Goal: Task Accomplishment & Management: Use online tool/utility

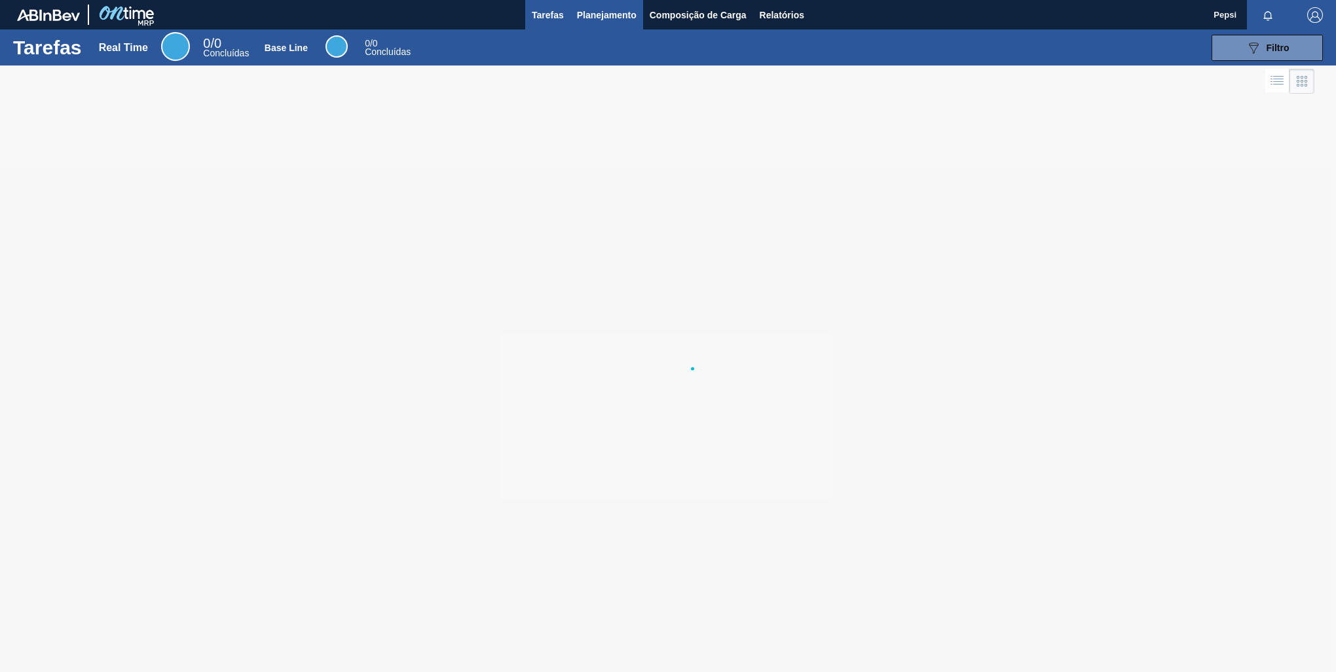
click at [616, 22] on button "Planejamento" at bounding box center [606, 14] width 73 height 29
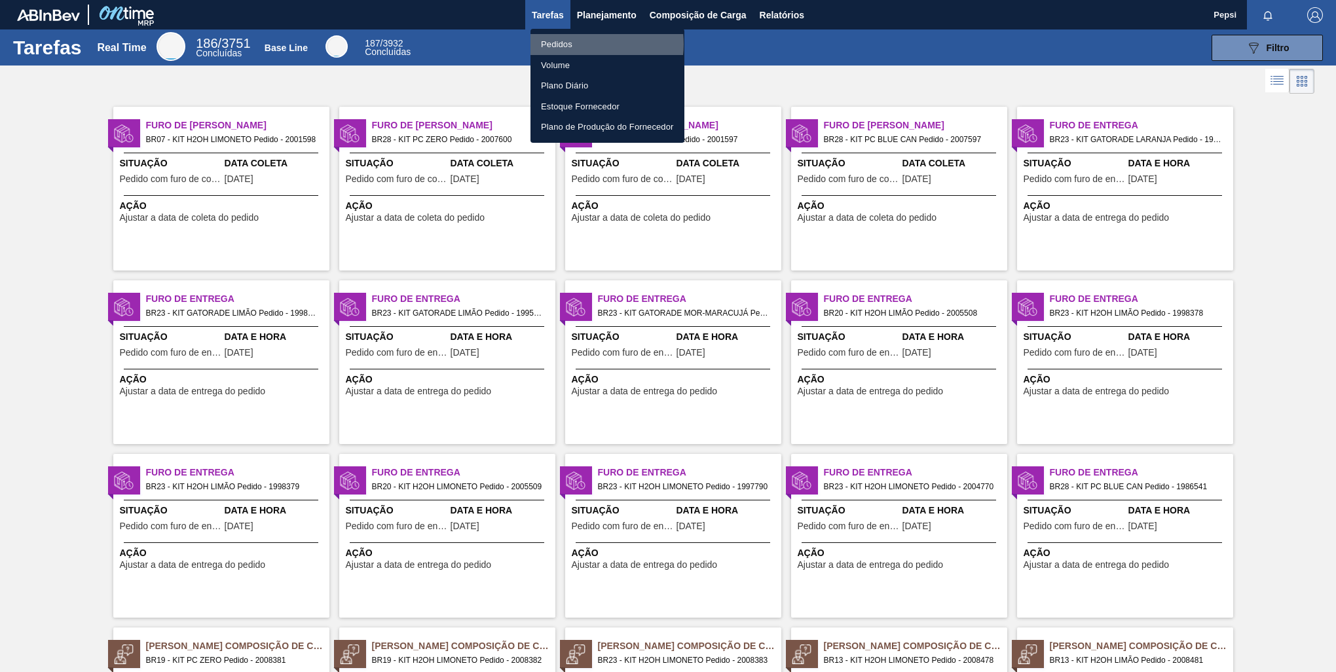
click at [582, 44] on li "Pedidos" at bounding box center [608, 44] width 154 height 21
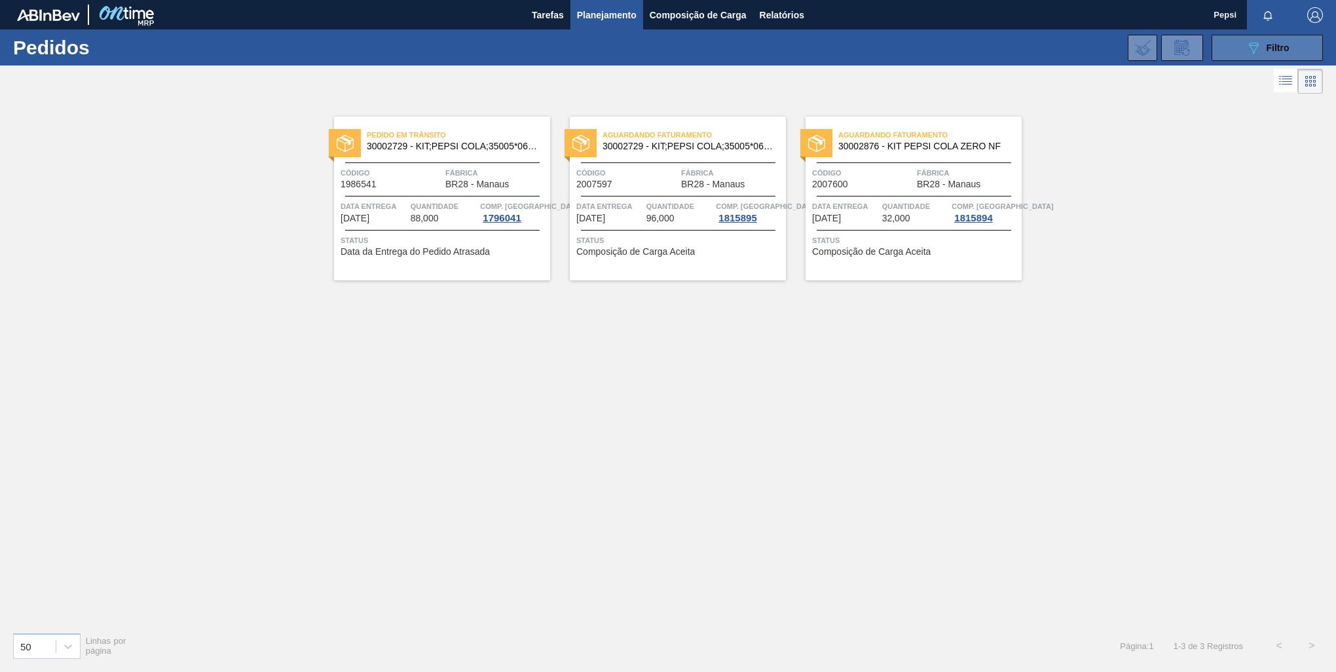
click at [1274, 55] on div "089F7B8B-B2A5-4AFE-B5C0-19BA573D28AC Filtro" at bounding box center [1268, 48] width 44 height 16
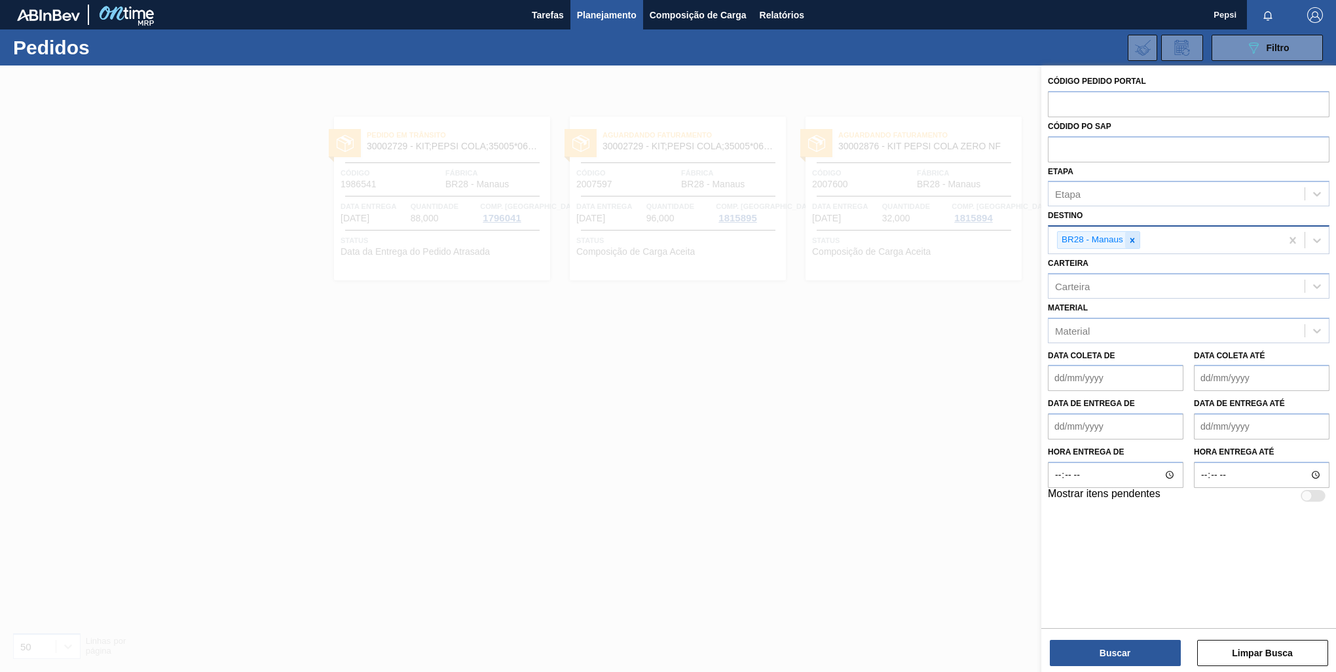
click at [1129, 238] on icon at bounding box center [1132, 240] width 9 height 9
type input "jagua"
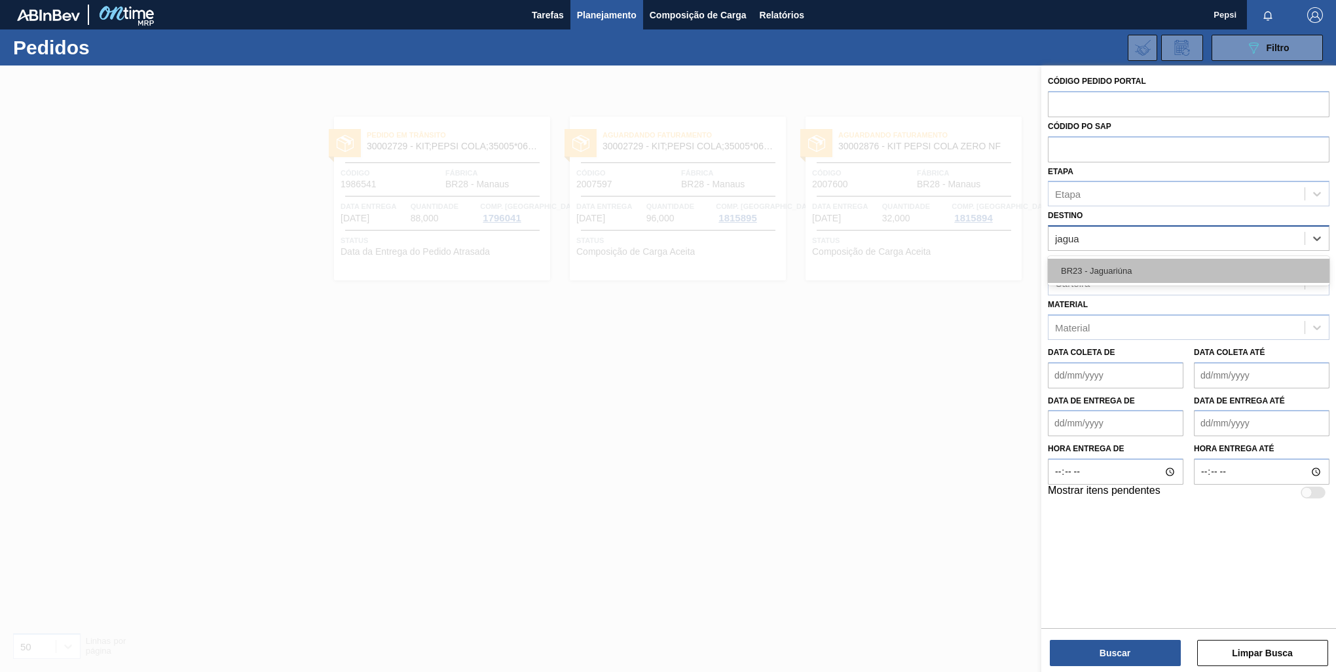
click at [1111, 272] on div "BR23 - Jaguariúna" at bounding box center [1189, 271] width 282 height 24
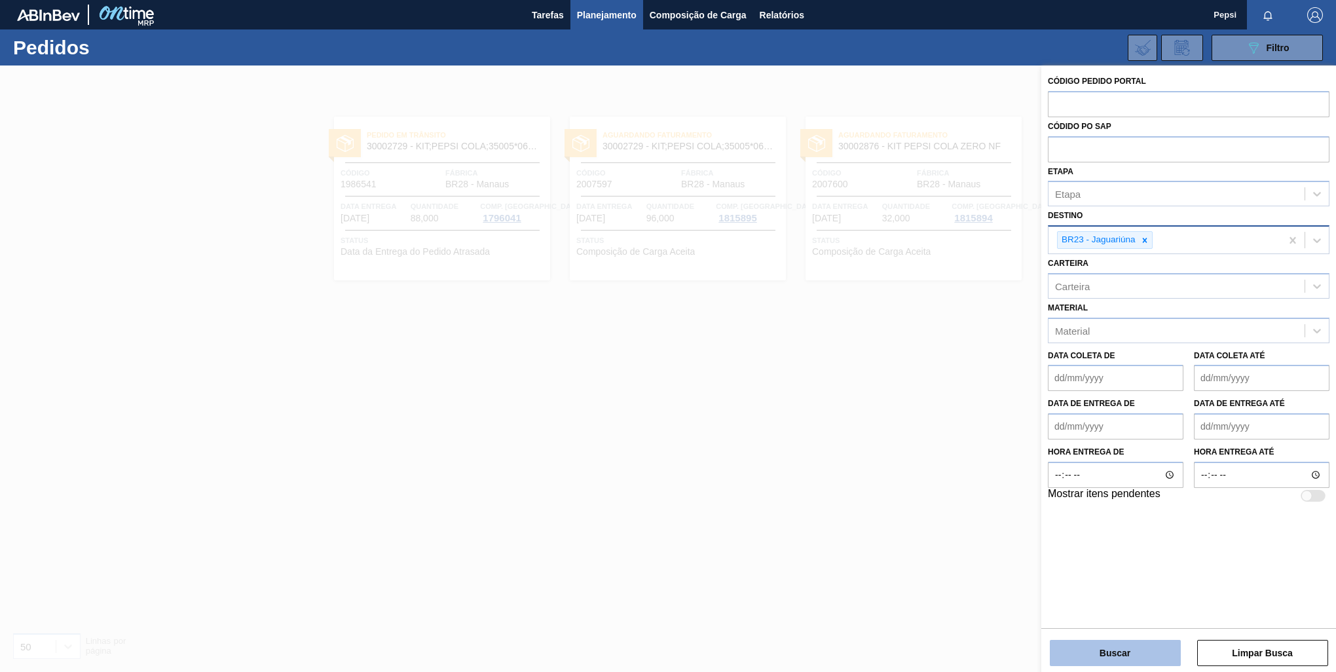
click at [1123, 656] on button "Buscar" at bounding box center [1115, 653] width 131 height 26
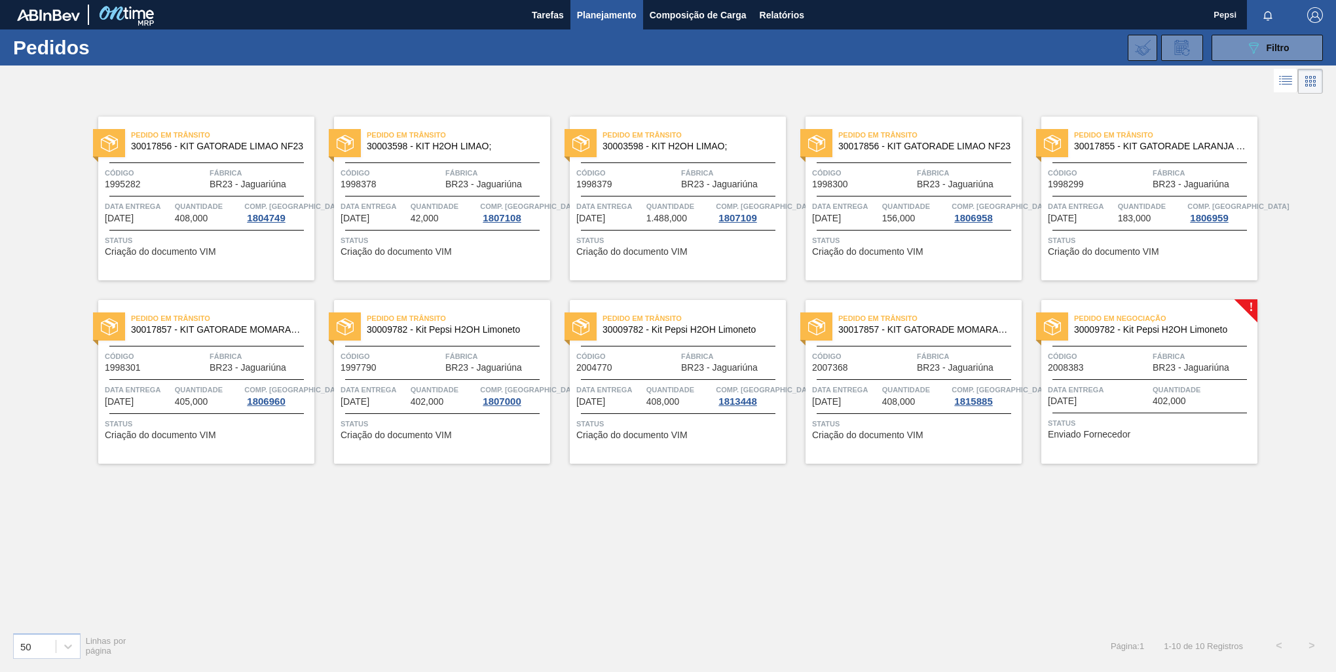
click at [893, 569] on div "Pedido em Trânsito 30017856 - KIT GATORADE LIMAO NF23 Código 1995282 Fábrica BR…" at bounding box center [668, 359] width 1336 height 525
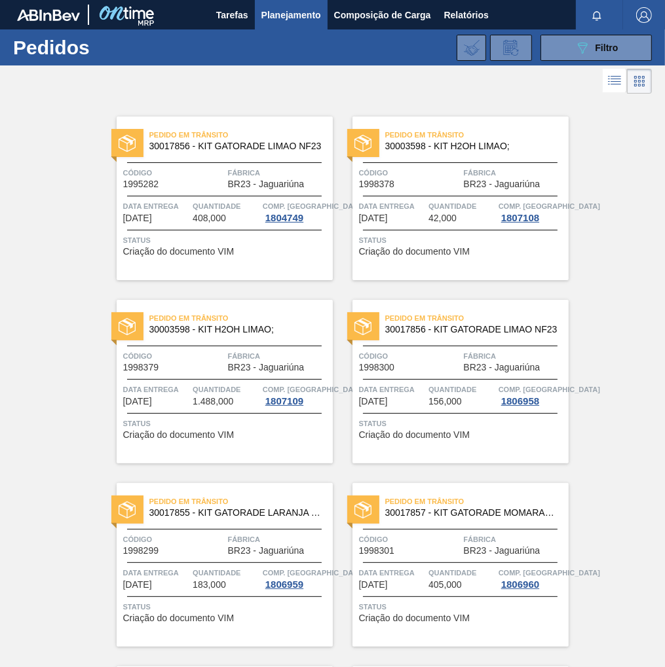
scroll to position [393, 0]
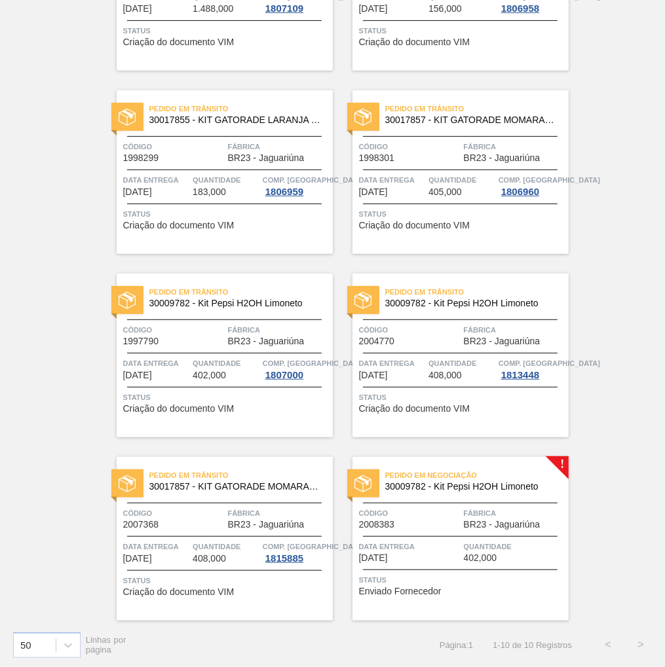
click at [483, 477] on span "Pedido em Negociação" at bounding box center [476, 475] width 183 height 13
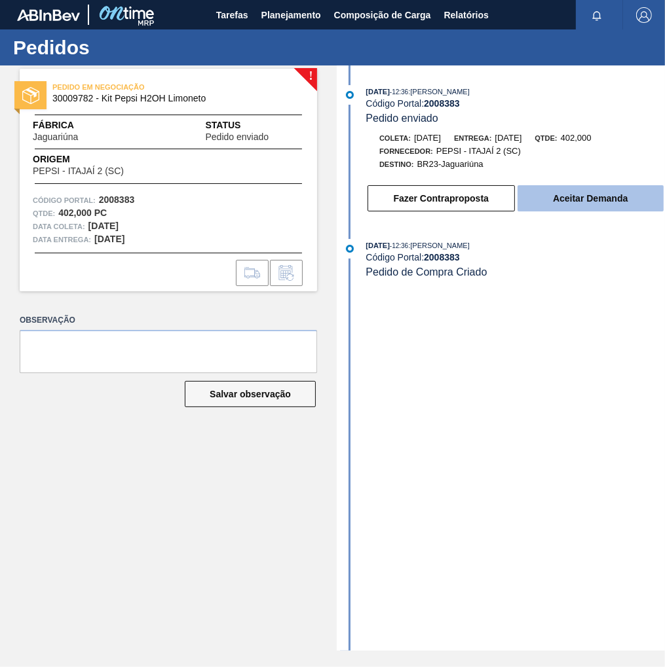
click at [548, 206] on button "Aceitar Demanda" at bounding box center [590, 198] width 146 height 26
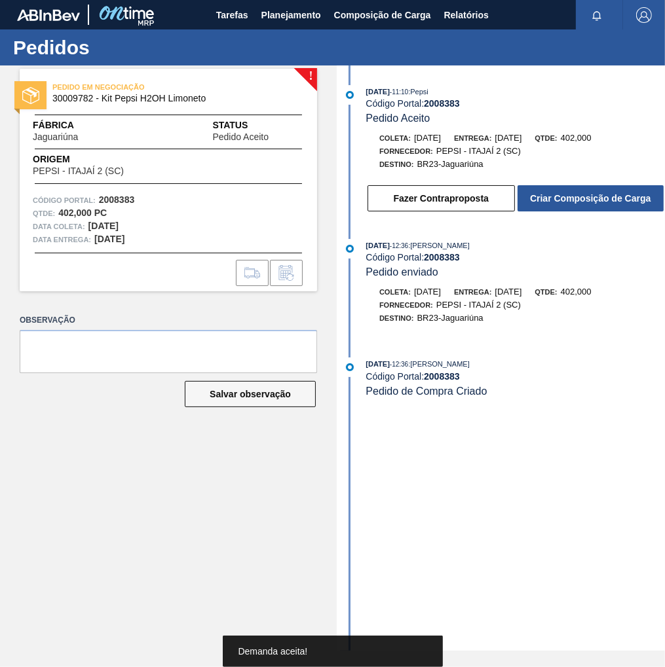
click at [548, 206] on button "Criar Composição de Carga" at bounding box center [590, 198] width 146 height 26
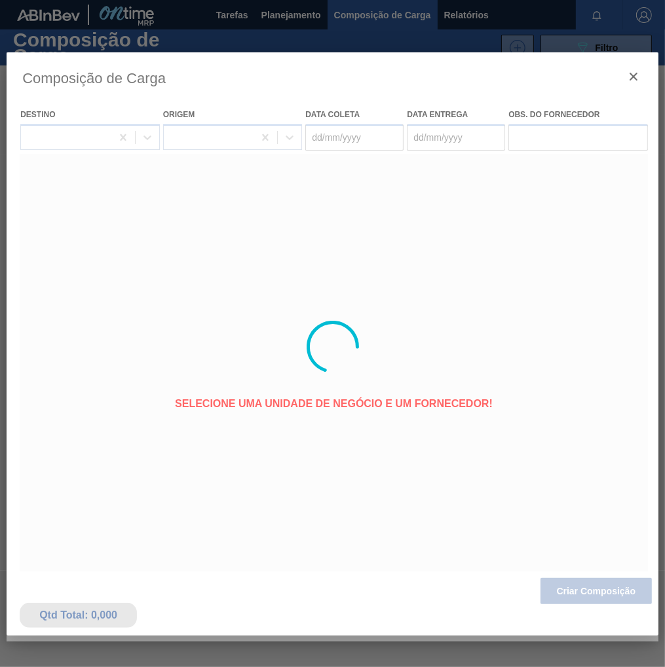
type coleta "[DATE]"
type entrega "[DATE]"
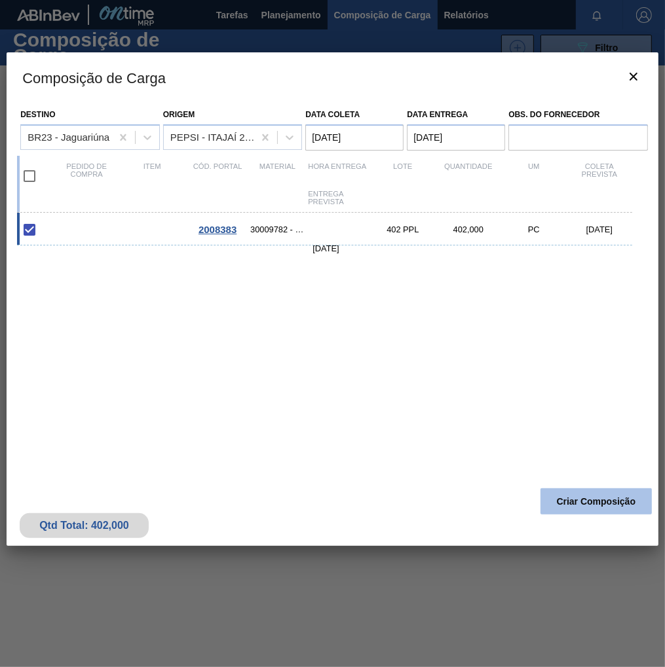
click at [597, 505] on button "Criar Composição" at bounding box center [595, 502] width 111 height 26
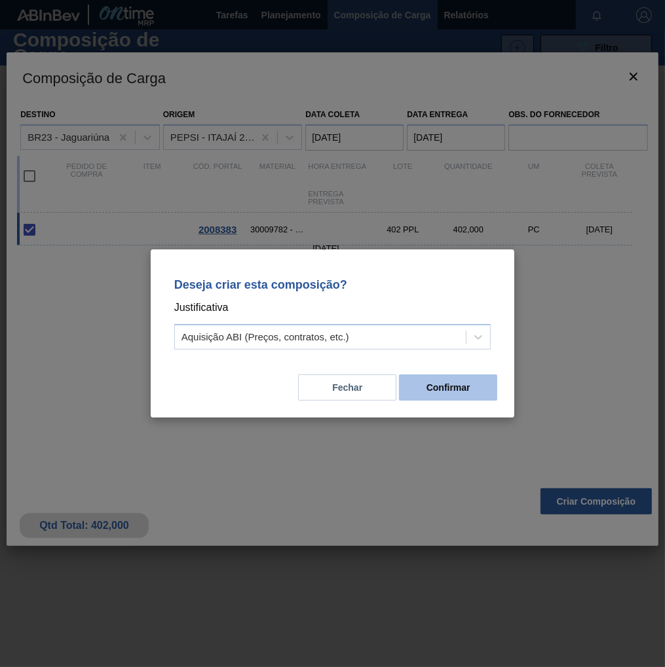
click at [449, 388] on button "Confirmar" at bounding box center [448, 388] width 98 height 26
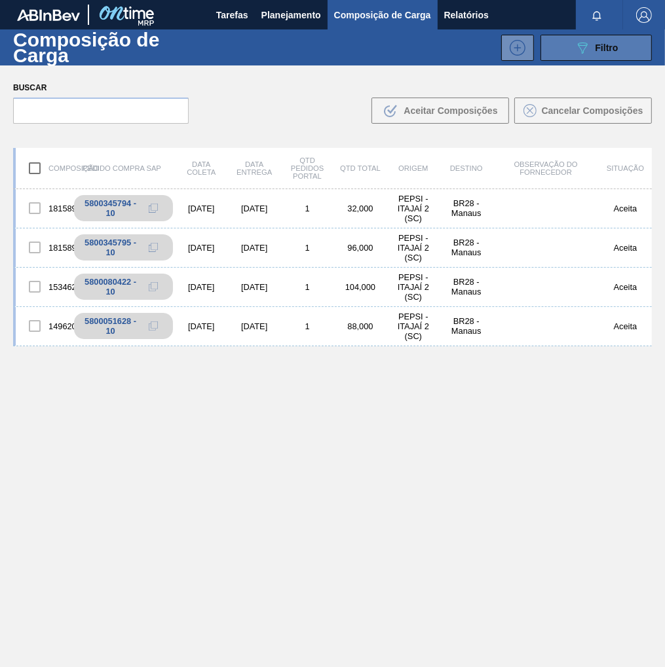
drag, startPoint x: 620, startPoint y: 45, endPoint x: 613, endPoint y: 54, distance: 11.7
click at [620, 45] on button "089F7B8B-B2A5-4AFE-B5C0-19BA573D28AC Filtro" at bounding box center [595, 48] width 111 height 26
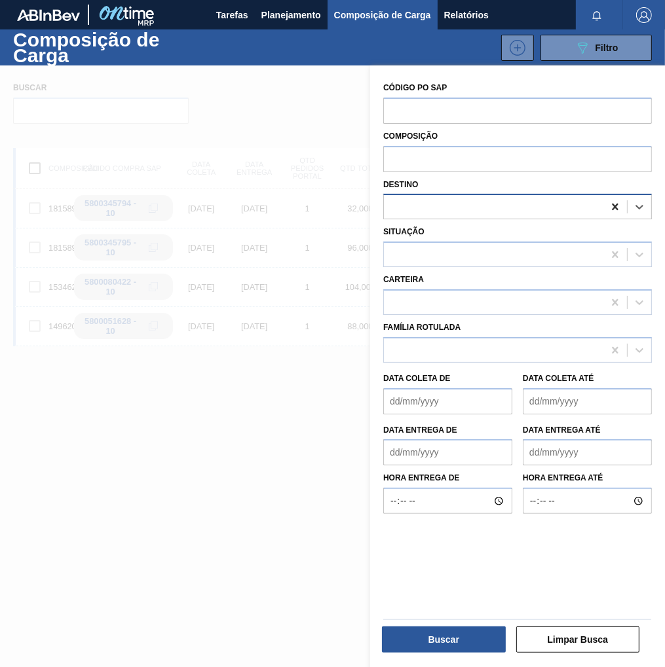
click at [618, 204] on icon at bounding box center [614, 206] width 13 height 13
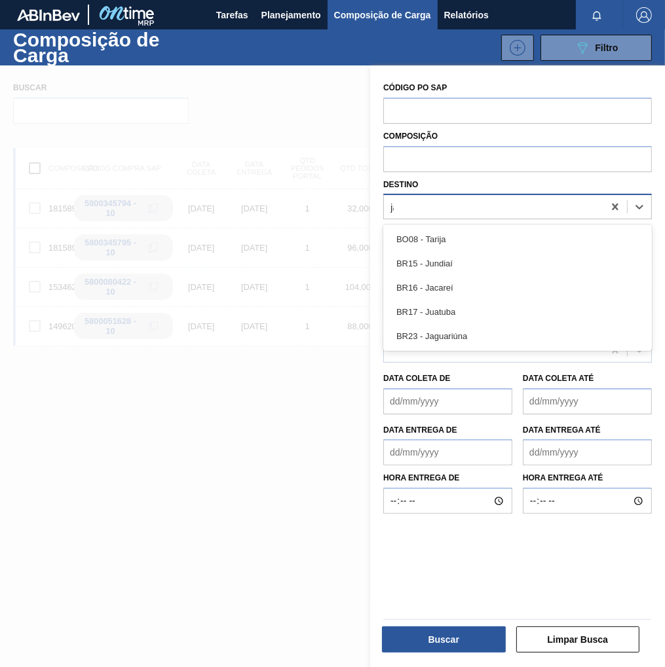
type input "jag"
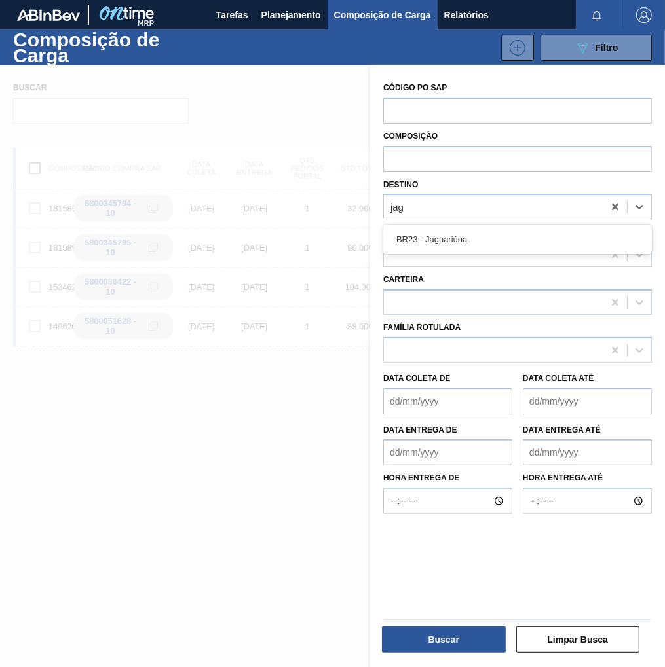
click at [569, 225] on div "BR23 - Jaguariúna" at bounding box center [517, 239] width 269 height 29
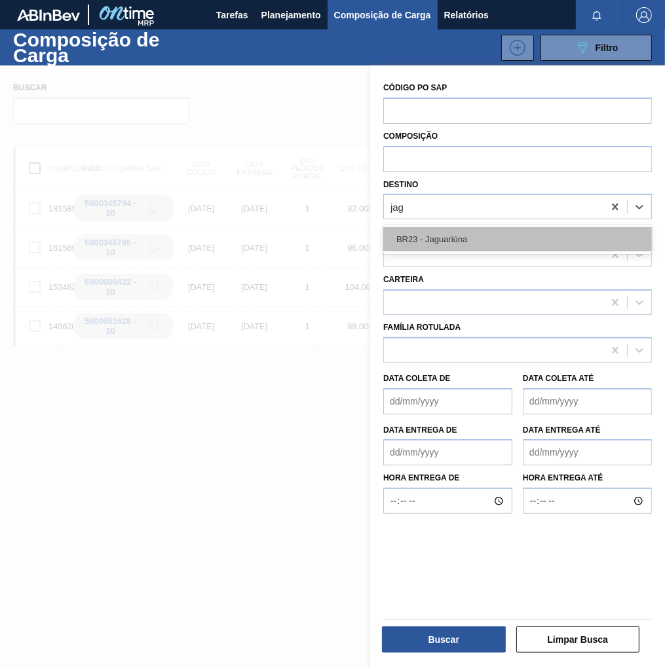
click at [555, 234] on div "BR23 - Jaguariúna" at bounding box center [517, 239] width 269 height 24
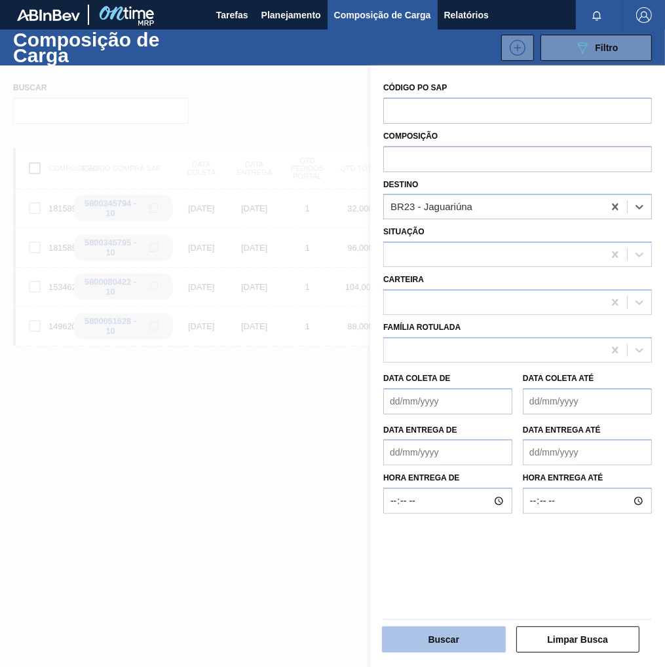
click at [438, 634] on button "Buscar" at bounding box center [444, 640] width 124 height 26
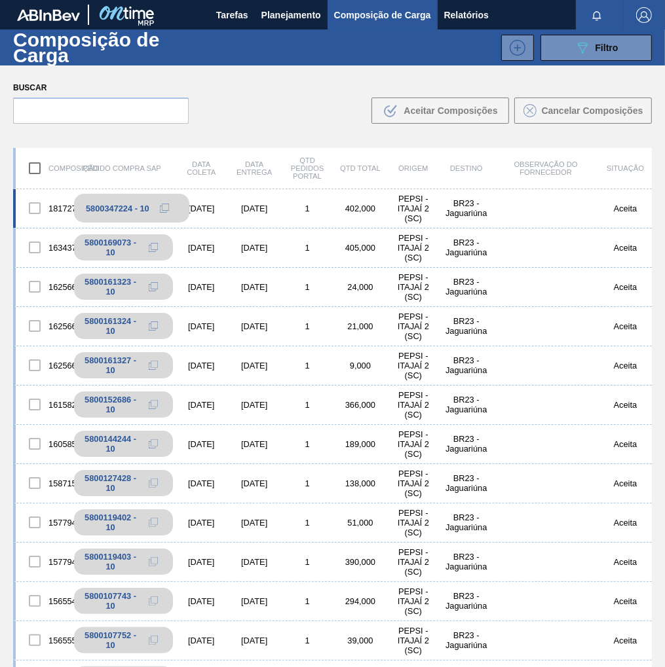
click at [167, 208] on icon at bounding box center [164, 208] width 9 height 9
click at [284, 14] on span "Planejamento" at bounding box center [291, 15] width 60 height 16
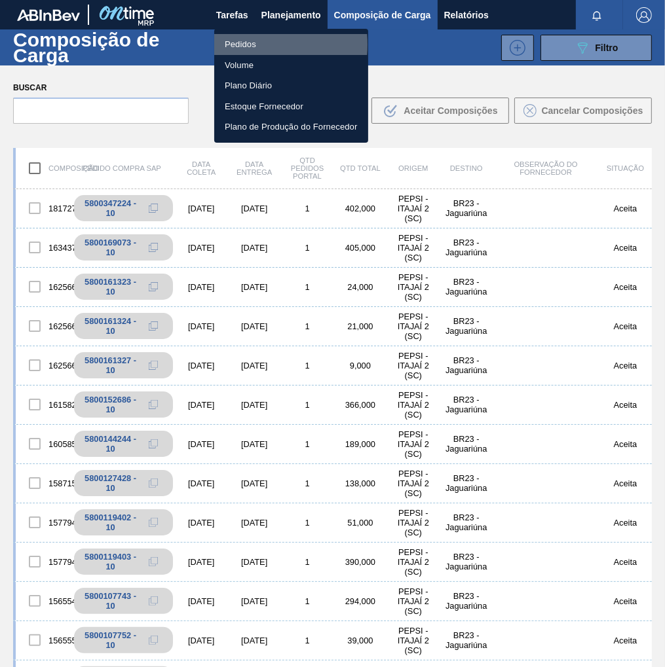
click at [234, 45] on li "Pedidos" at bounding box center [291, 44] width 154 height 21
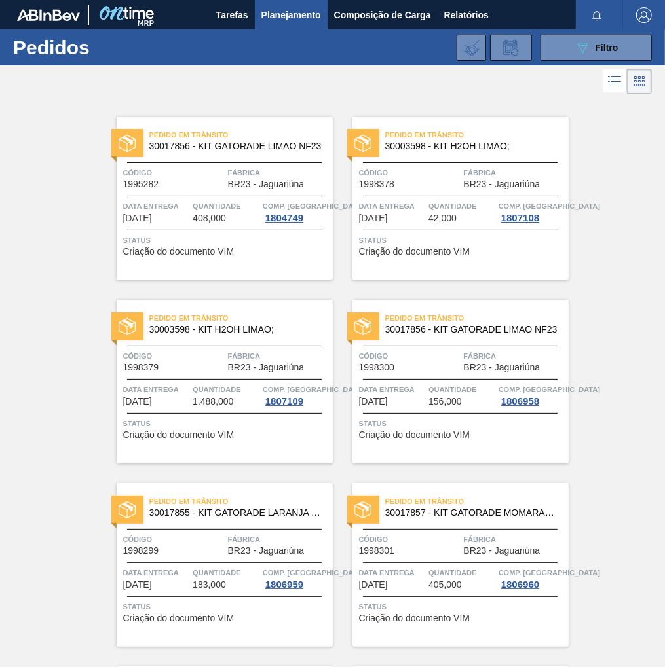
drag, startPoint x: 608, startPoint y: 51, endPoint x: 574, endPoint y: 63, distance: 36.0
click at [608, 52] on span "Filtro" at bounding box center [606, 48] width 23 height 10
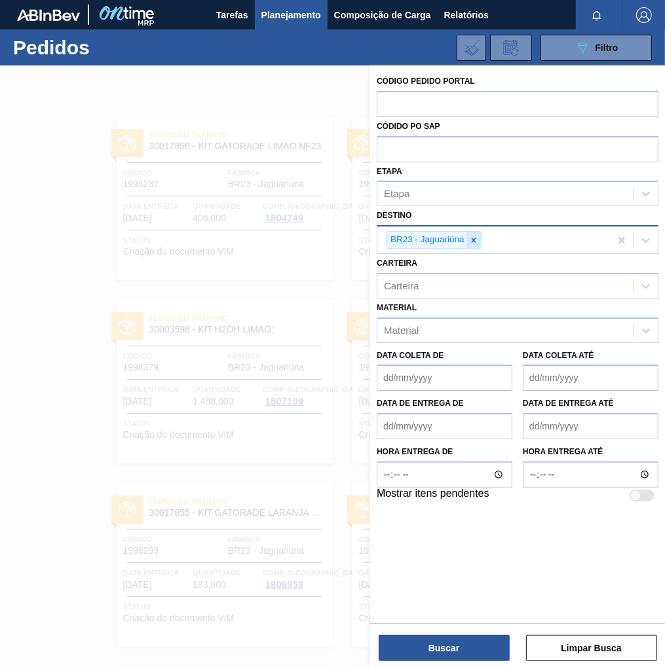
click at [476, 236] on icon at bounding box center [473, 240] width 9 height 9
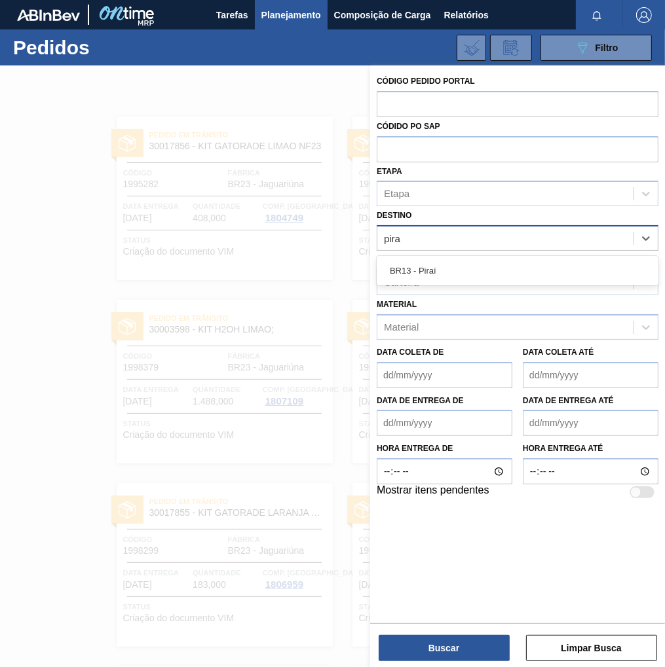
type input "piraí"
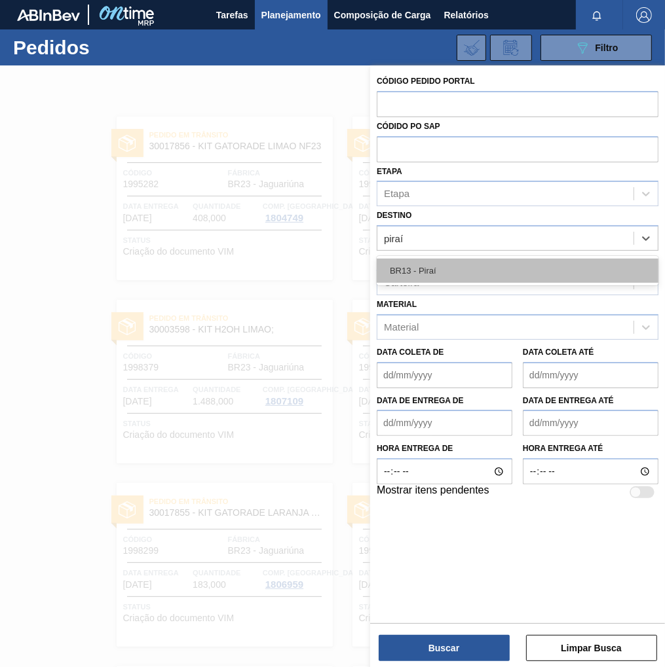
click at [432, 274] on div "BR13 - Piraí" at bounding box center [518, 271] width 282 height 24
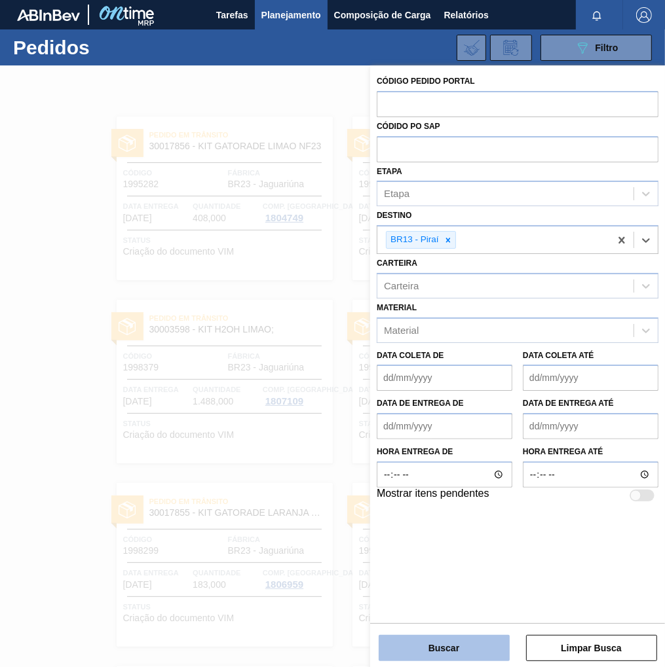
click at [472, 652] on button "Buscar" at bounding box center [444, 648] width 131 height 26
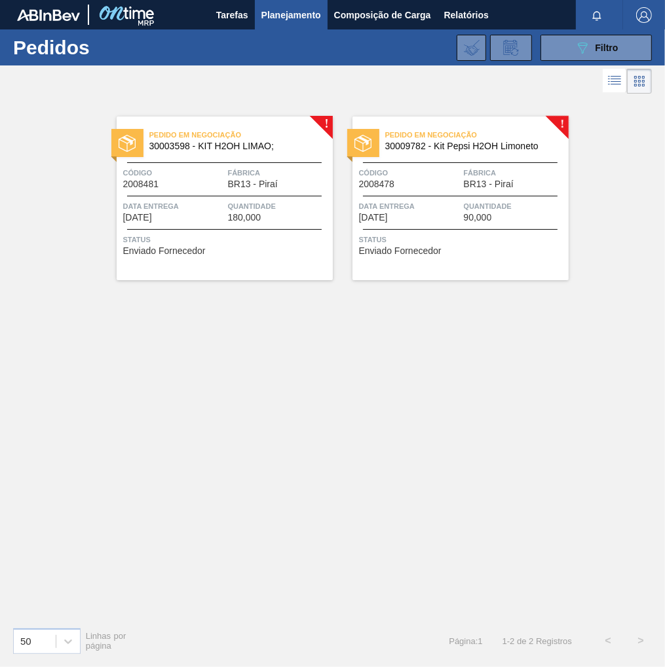
click at [269, 206] on span "Quantidade" at bounding box center [279, 206] width 102 height 13
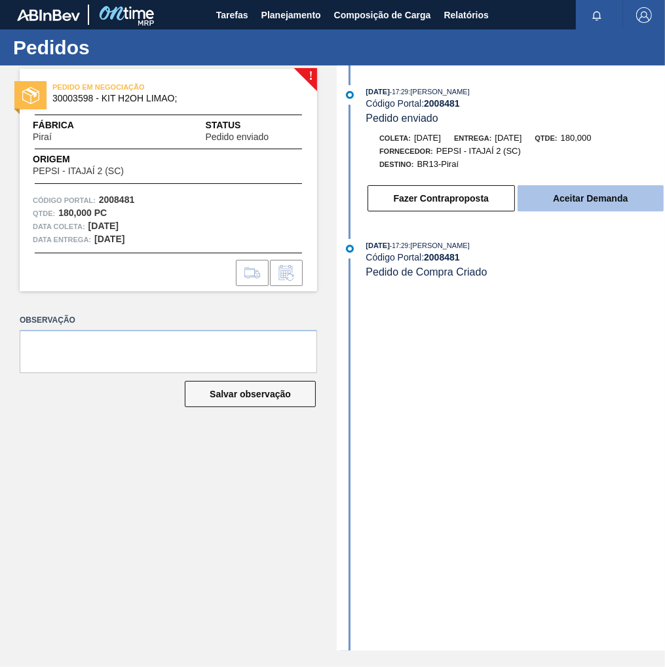
click at [576, 208] on button "Aceitar Demanda" at bounding box center [590, 198] width 146 height 26
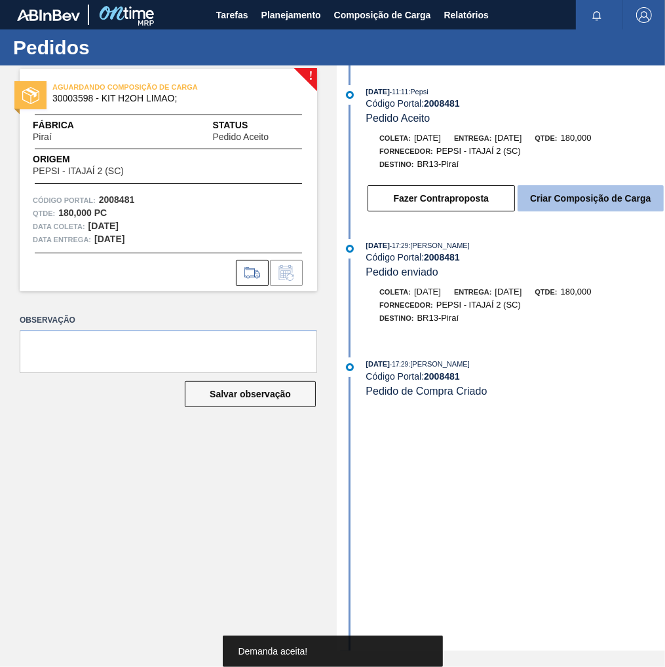
click at [584, 209] on button "Criar Composição de Carga" at bounding box center [590, 198] width 146 height 26
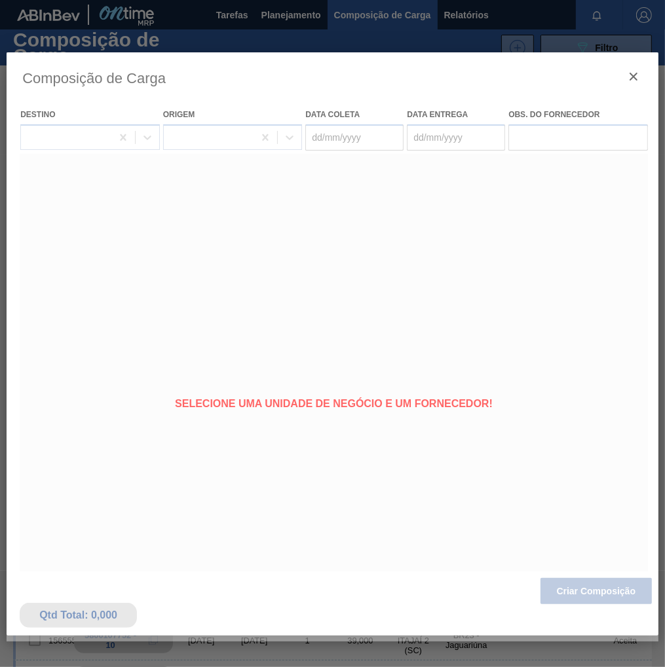
type coleta "[DATE]"
type entrega "[DATE]"
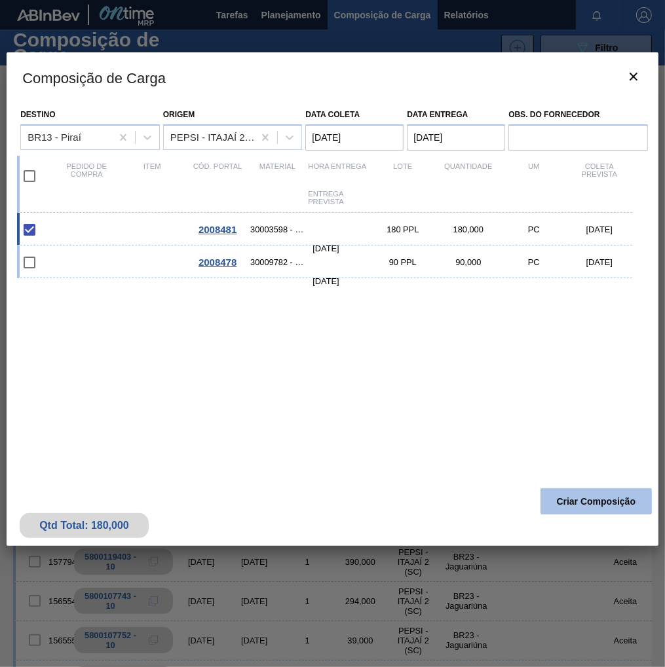
click at [593, 497] on button "Criar Composição" at bounding box center [595, 502] width 111 height 26
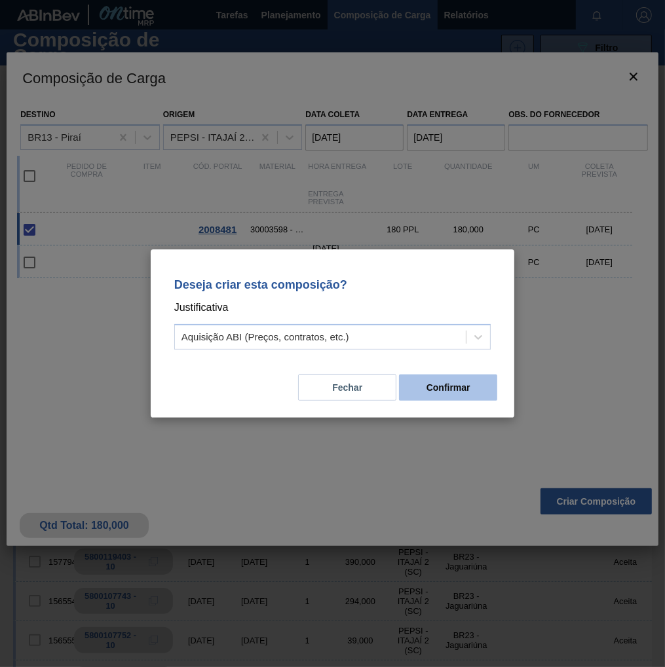
click at [432, 395] on button "Confirmar" at bounding box center [448, 388] width 98 height 26
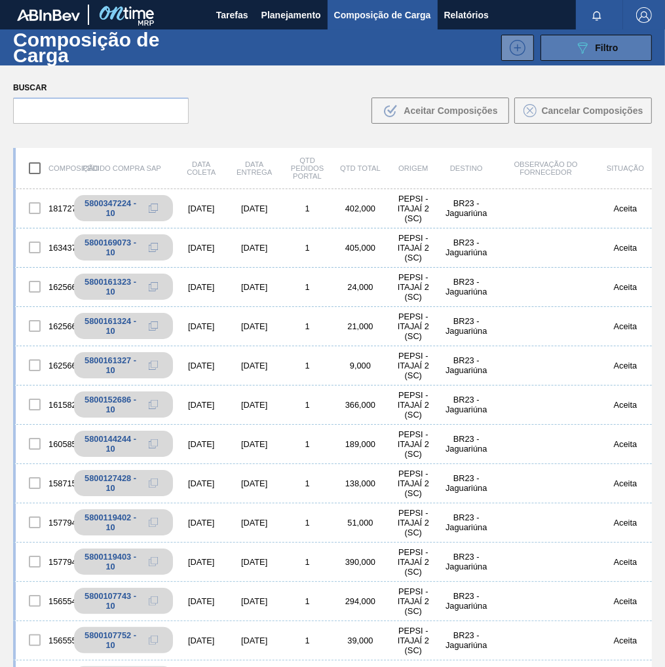
click at [621, 52] on button "089F7B8B-B2A5-4AFE-B5C0-19BA573D28AC Filtro" at bounding box center [595, 48] width 111 height 26
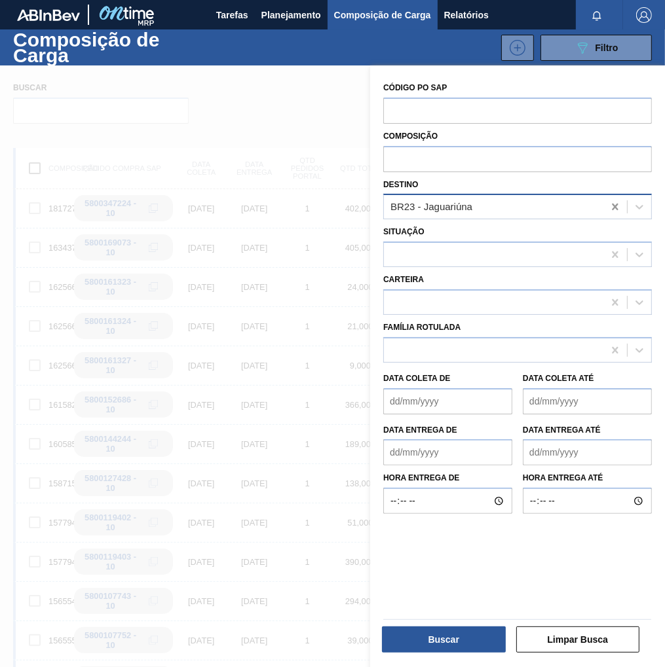
click at [610, 206] on icon at bounding box center [614, 206] width 13 height 13
type input "pira"
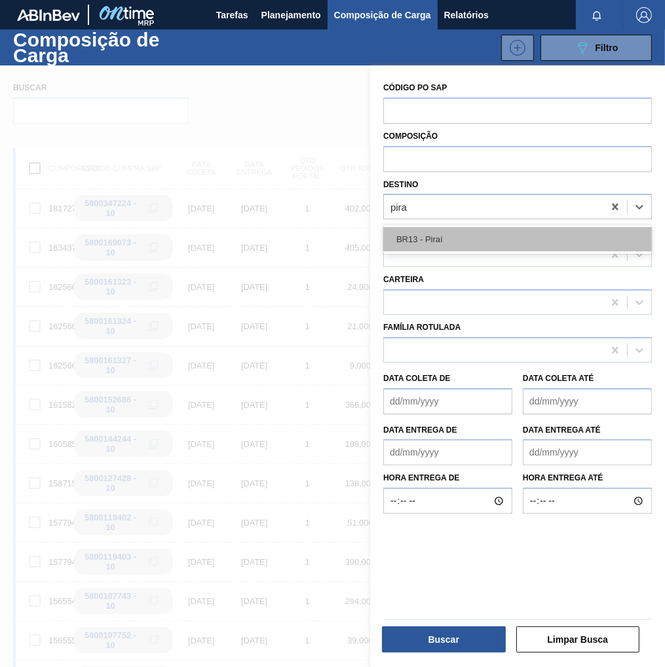
click at [521, 231] on div "BR13 - Piraí" at bounding box center [517, 239] width 269 height 24
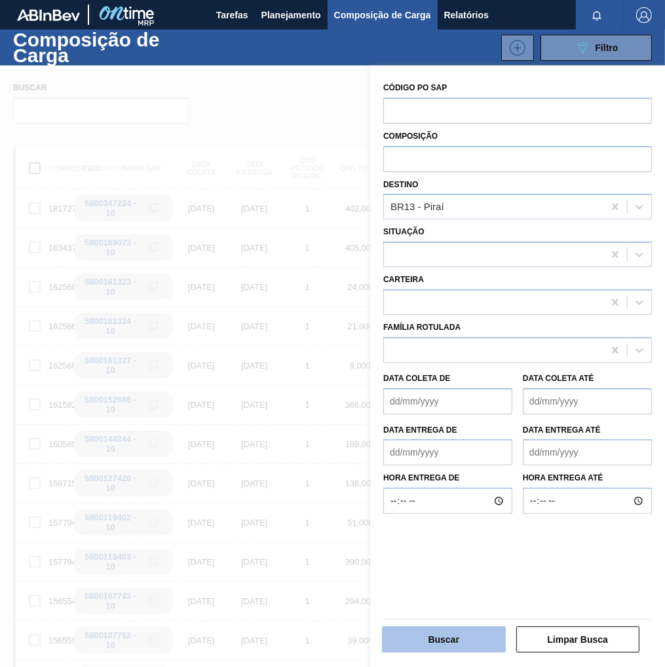
click at [433, 632] on button "Buscar" at bounding box center [444, 640] width 124 height 26
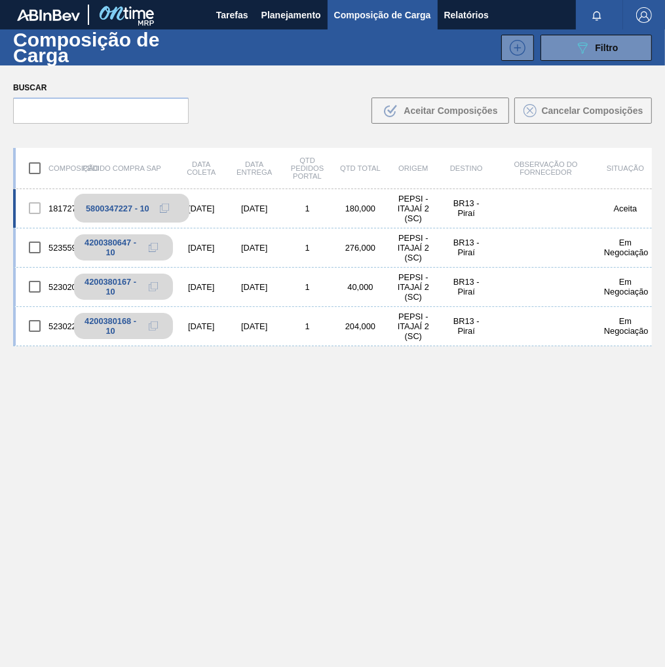
click at [168, 208] on icon at bounding box center [164, 208] width 9 height 9
click at [272, 20] on span "Planejamento" at bounding box center [291, 15] width 60 height 16
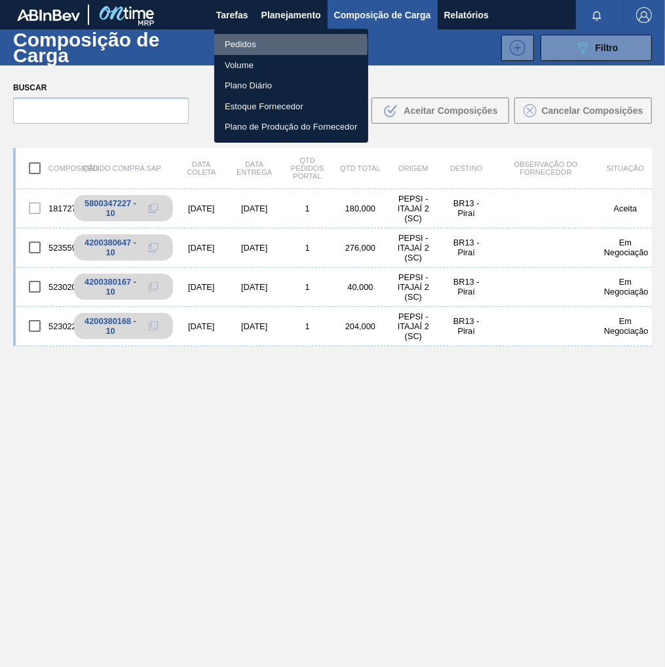
click at [248, 45] on li "Pedidos" at bounding box center [291, 44] width 154 height 21
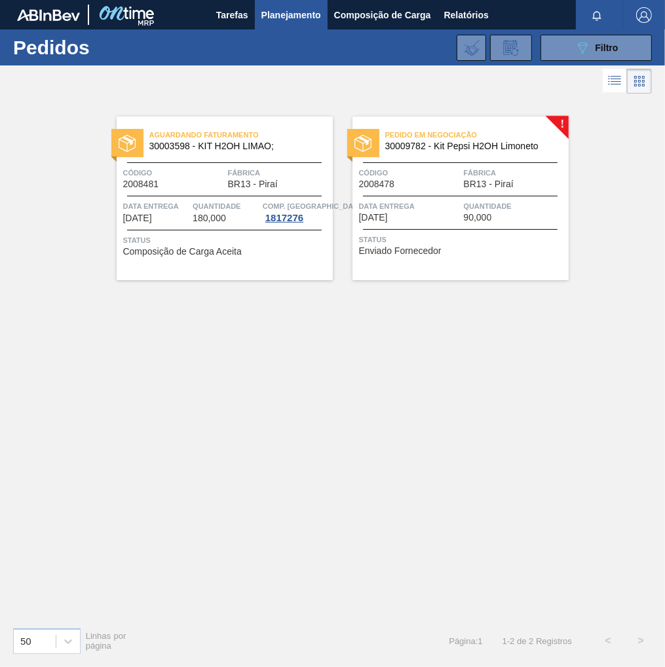
click at [525, 191] on div "Pedido em Negociação 30009782 - Kit Pepsi H2OH Limoneto Código 2008478 Fábrica …" at bounding box center [460, 199] width 216 height 164
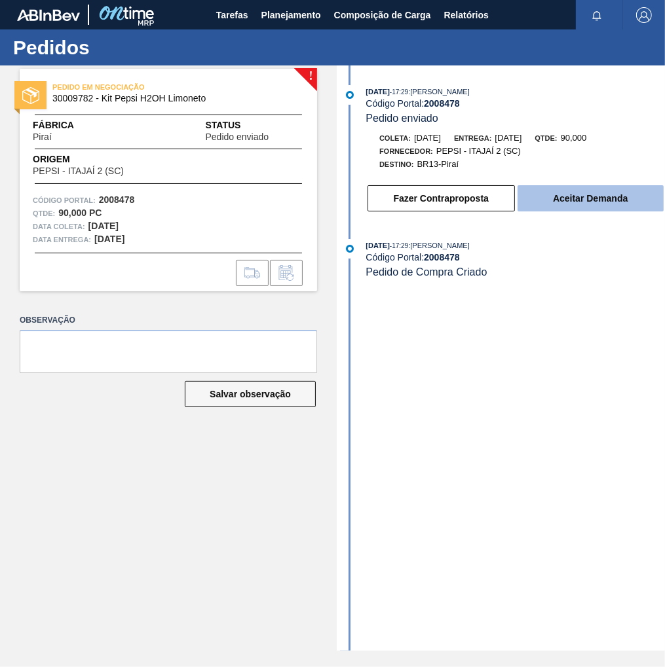
click at [558, 208] on button "Aceitar Demanda" at bounding box center [590, 198] width 146 height 26
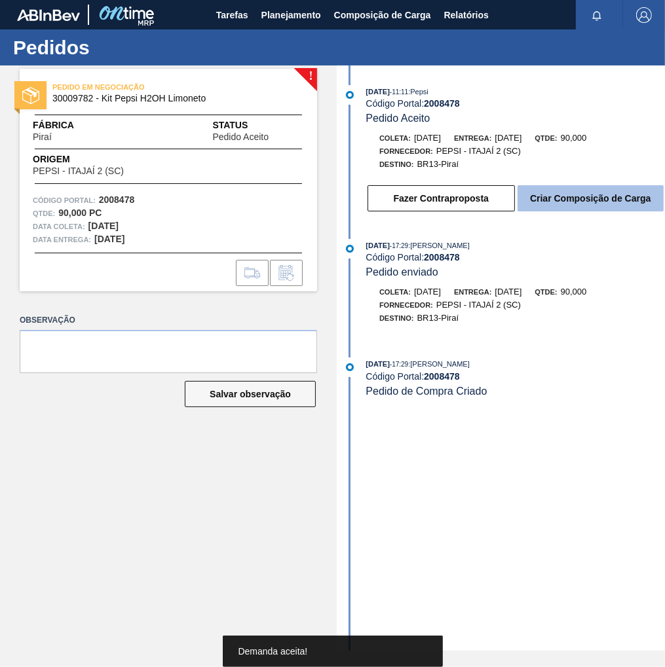
click at [574, 194] on button "Criar Composição de Carga" at bounding box center [590, 198] width 146 height 26
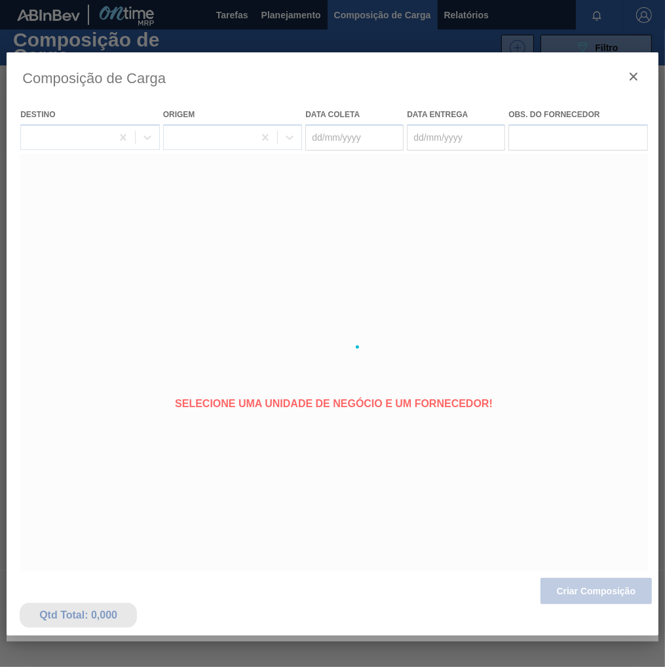
type coleta "[DATE]"
type entrega "[DATE]"
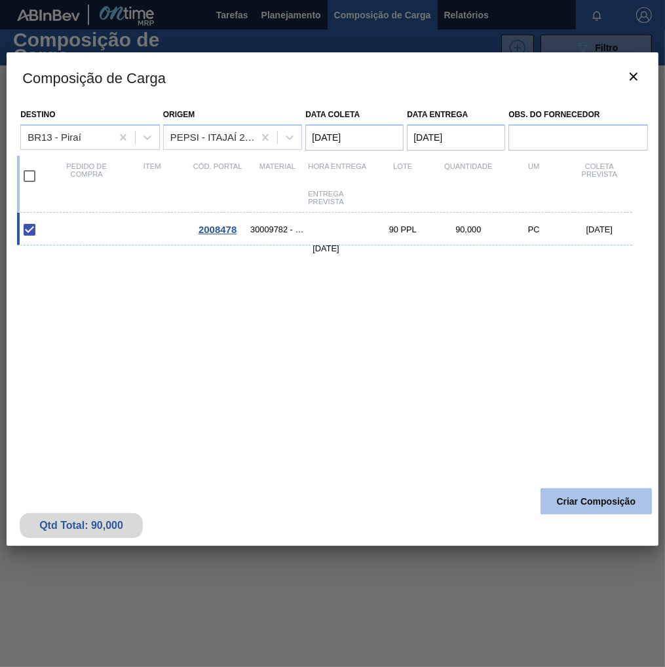
click at [586, 506] on button "Criar Composição" at bounding box center [595, 502] width 111 height 26
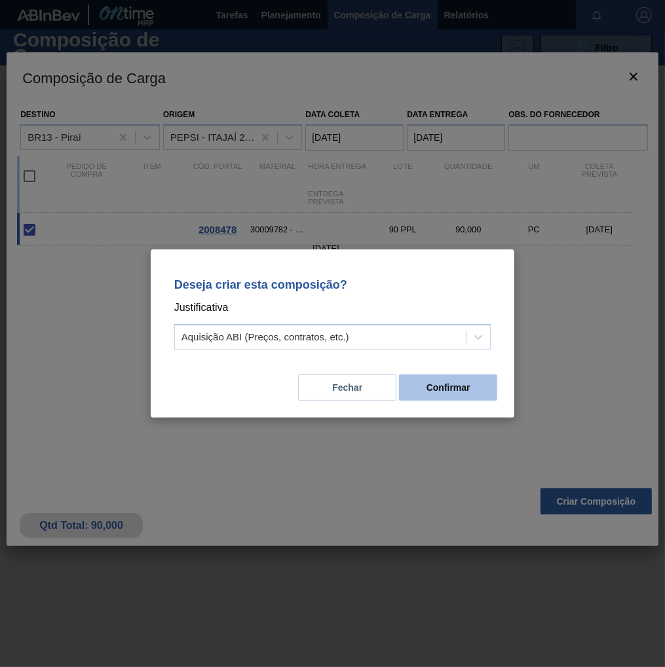
click at [453, 394] on button "Confirmar" at bounding box center [448, 388] width 98 height 26
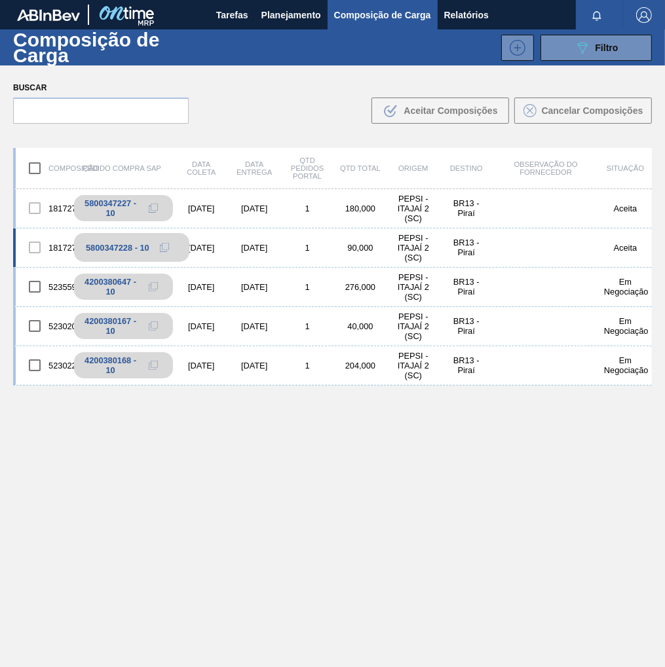
click at [170, 249] on button at bounding box center [164, 248] width 26 height 16
click at [307, 9] on span "Planejamento" at bounding box center [291, 15] width 60 height 16
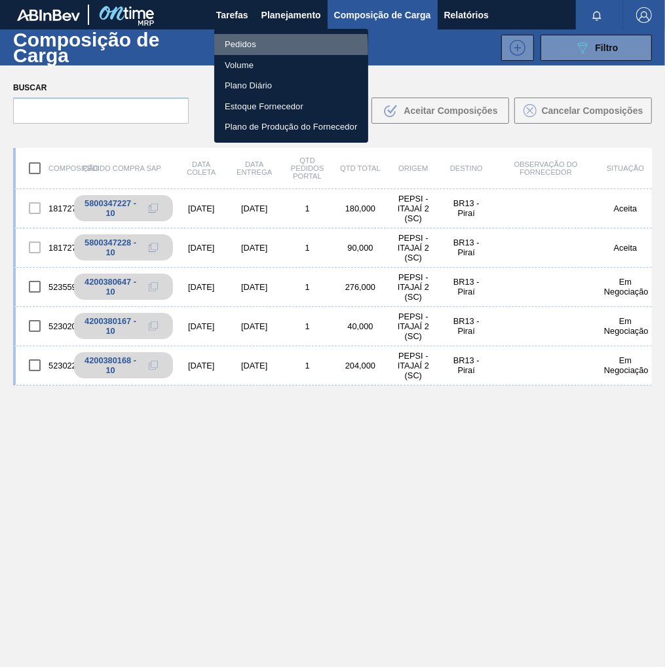
click at [247, 49] on li "Pedidos" at bounding box center [291, 44] width 154 height 21
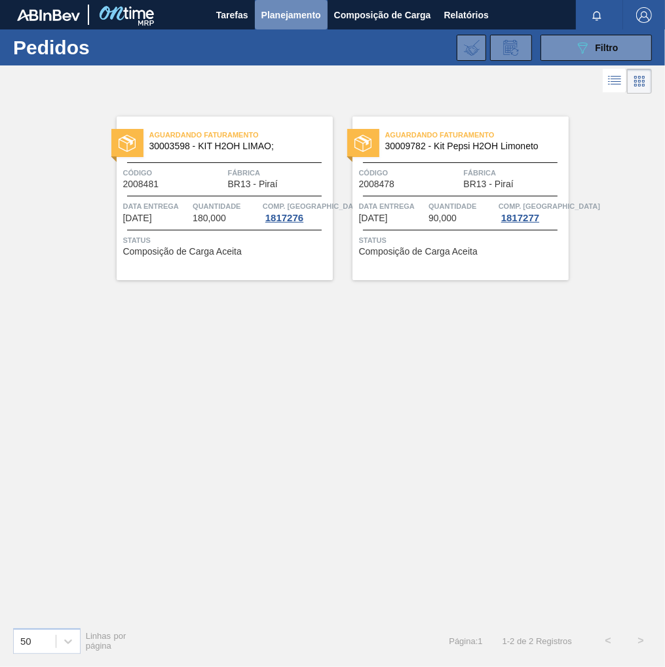
click at [281, 15] on span "Planejamento" at bounding box center [291, 15] width 60 height 16
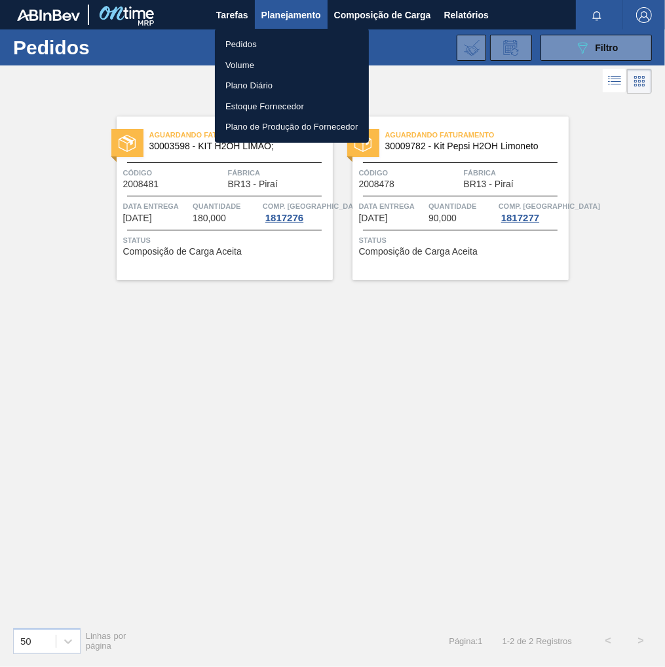
click at [595, 43] on div at bounding box center [332, 333] width 665 height 667
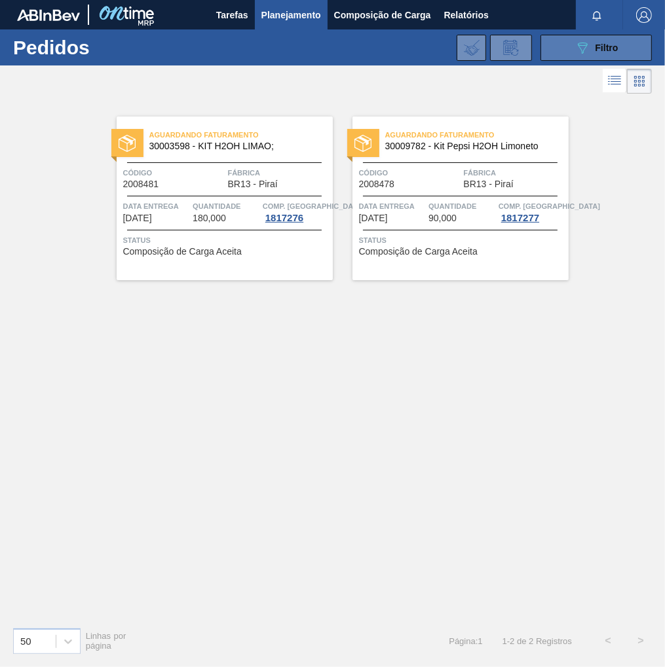
click at [599, 50] on span "Filtro" at bounding box center [606, 48] width 23 height 10
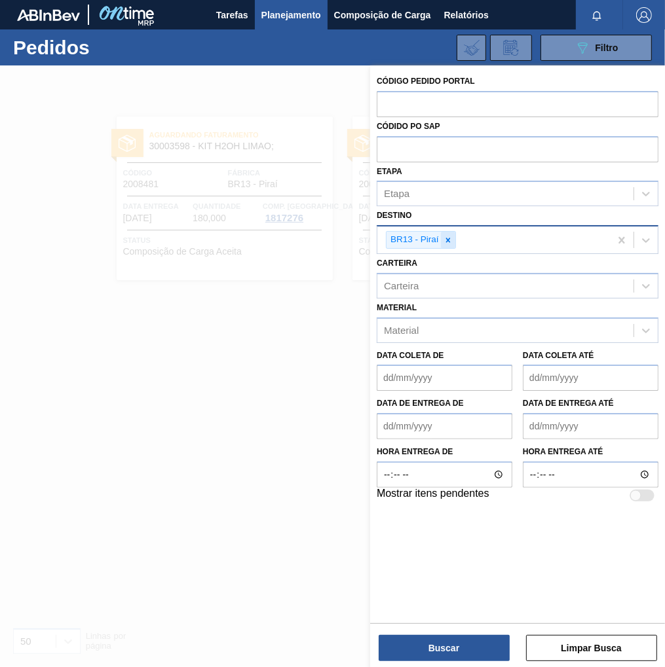
click at [454, 239] on div at bounding box center [448, 240] width 14 height 16
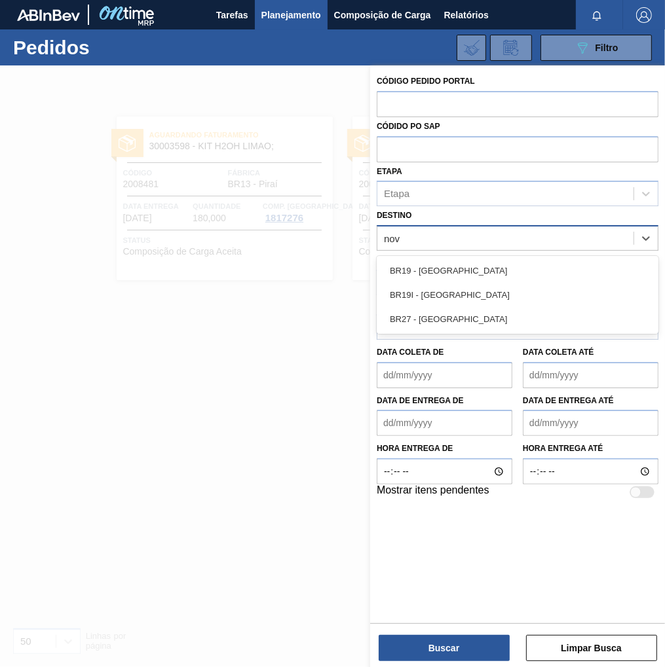
type input "nova"
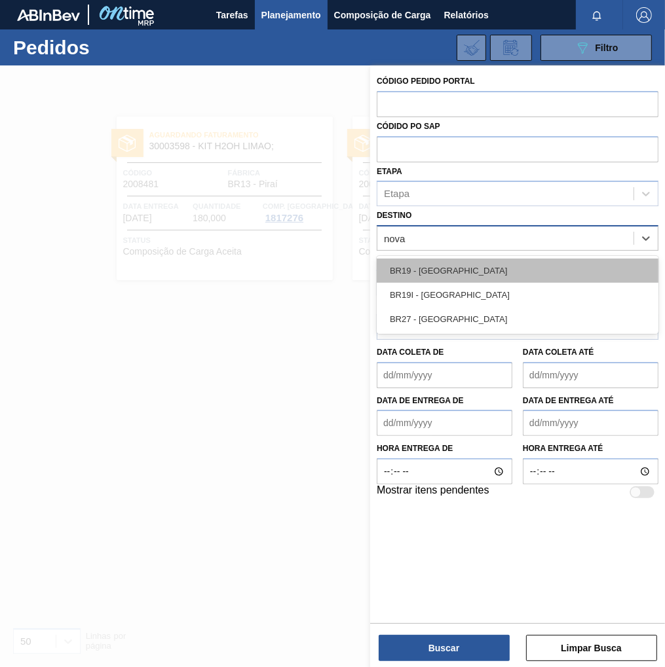
click at [460, 274] on div "BR19 - [GEOGRAPHIC_DATA]" at bounding box center [518, 271] width 282 height 24
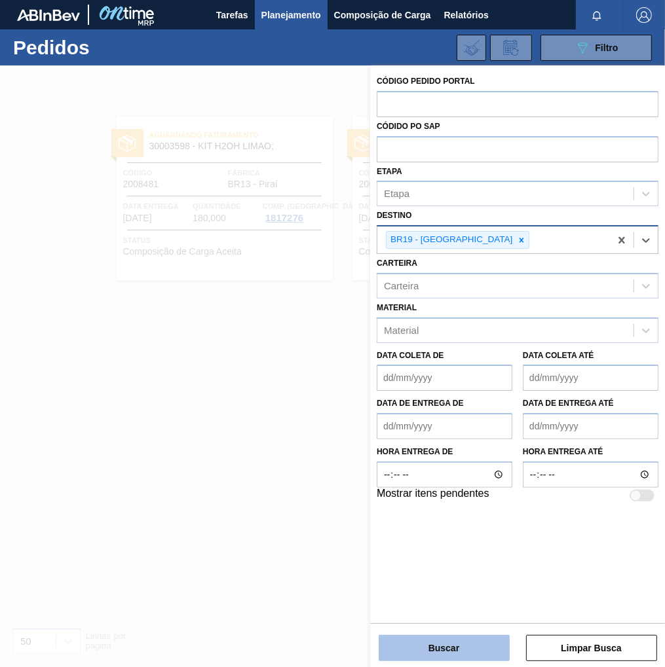
click at [445, 659] on button "Buscar" at bounding box center [444, 648] width 131 height 26
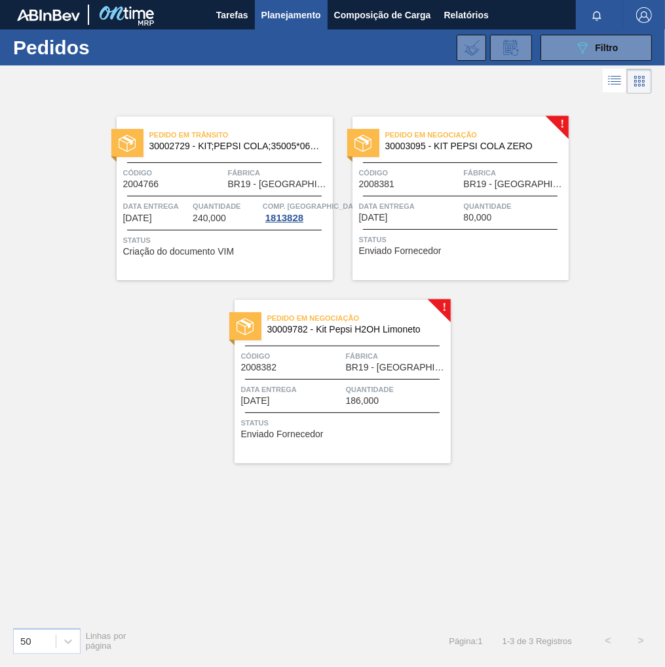
click at [373, 391] on span "Quantidade" at bounding box center [397, 389] width 102 height 13
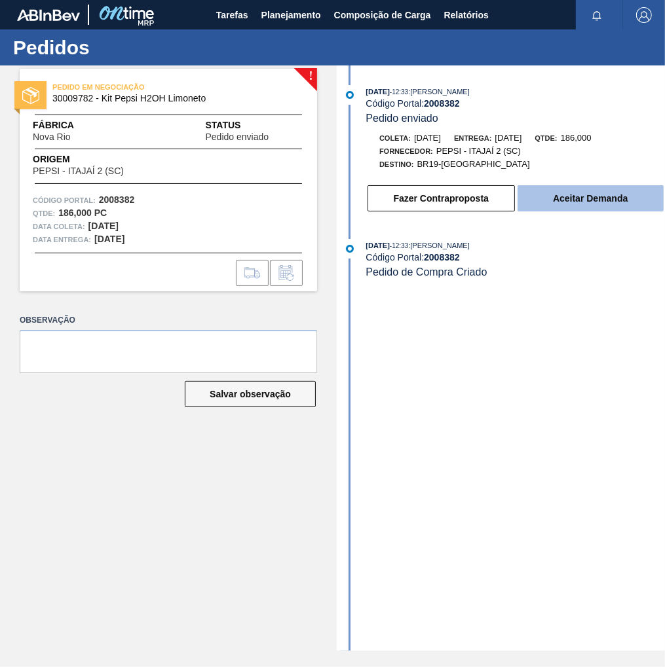
click at [566, 204] on button "Aceitar Demanda" at bounding box center [590, 198] width 146 height 26
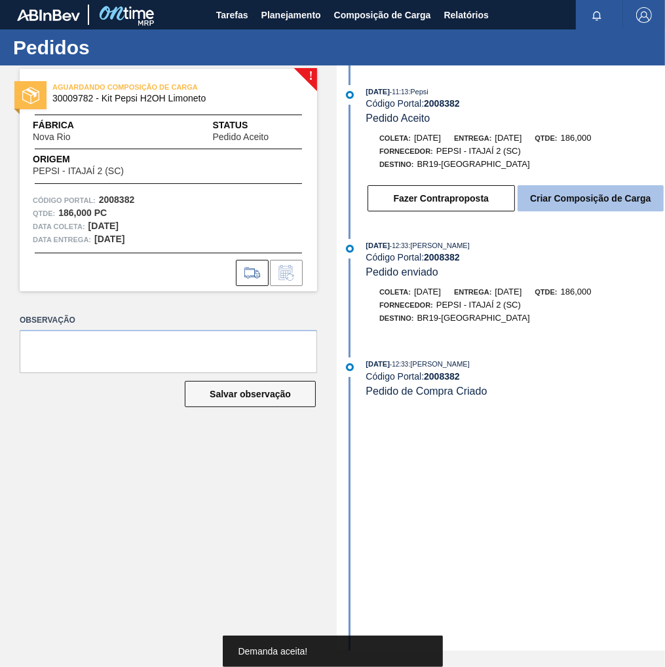
click at [592, 206] on button "Criar Composição de Carga" at bounding box center [590, 198] width 146 height 26
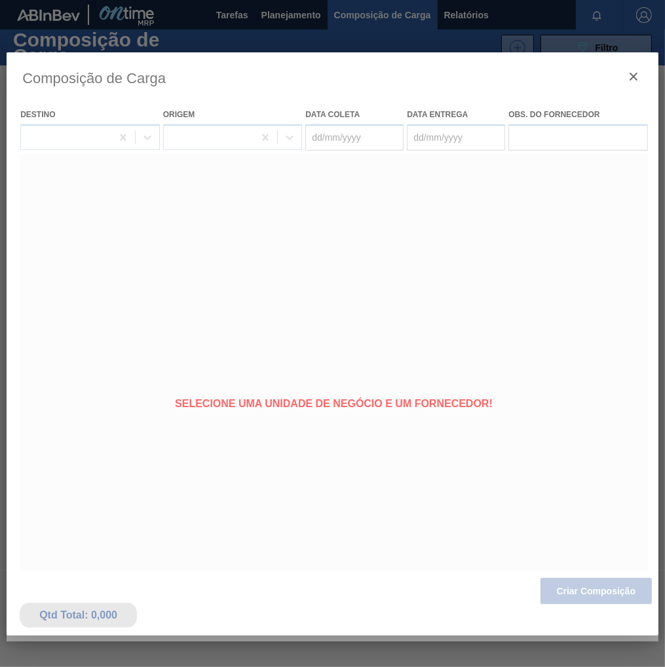
type coleta "[DATE]"
type entrega "[DATE]"
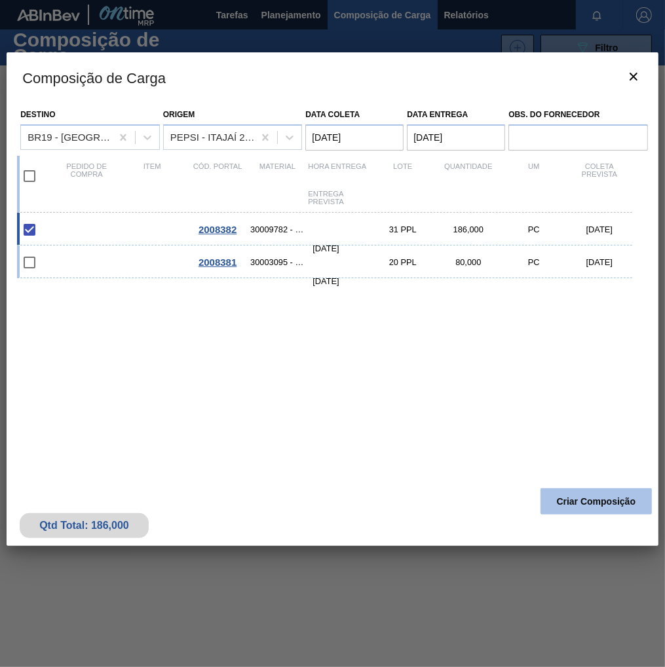
click at [589, 508] on button "Criar Composição" at bounding box center [595, 502] width 111 height 26
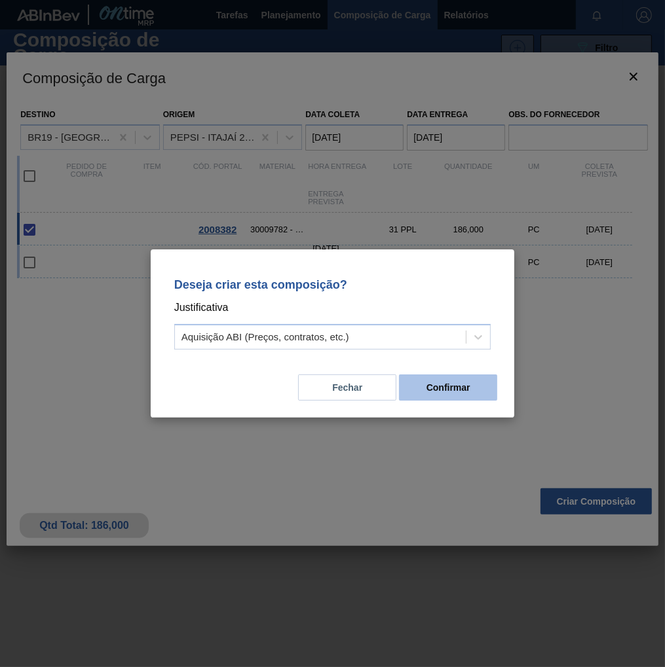
click at [460, 388] on button "Confirmar" at bounding box center [448, 388] width 98 height 26
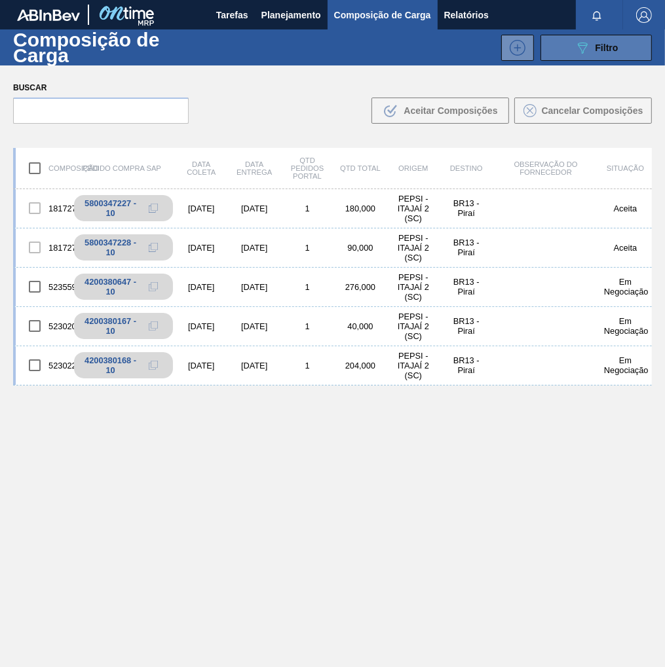
click at [597, 52] on span "Filtro" at bounding box center [606, 48] width 23 height 10
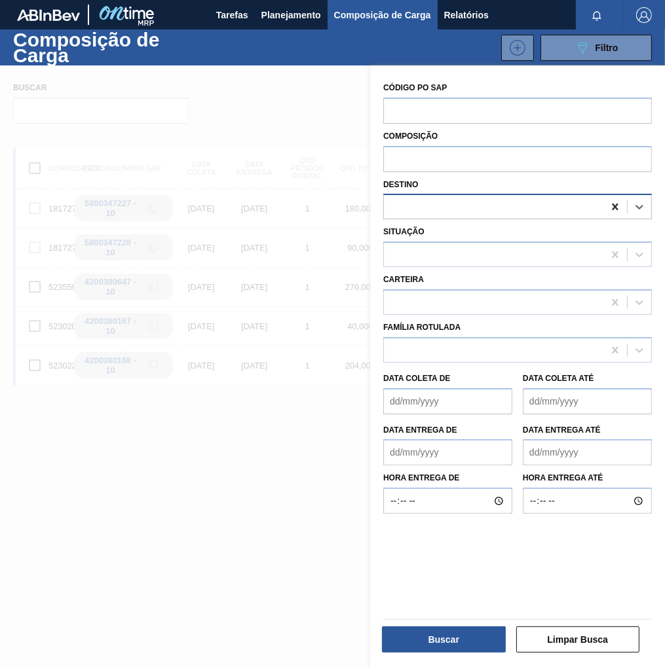
click at [614, 209] on icon at bounding box center [615, 207] width 6 height 7
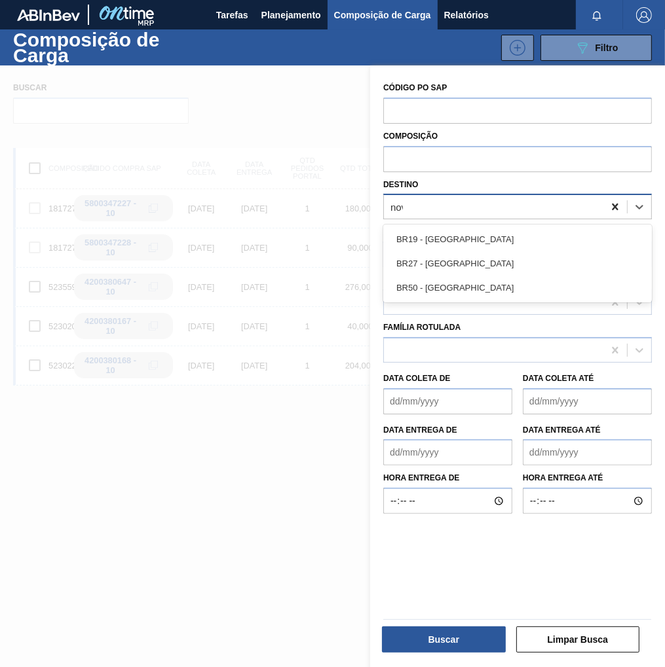
type input "nova"
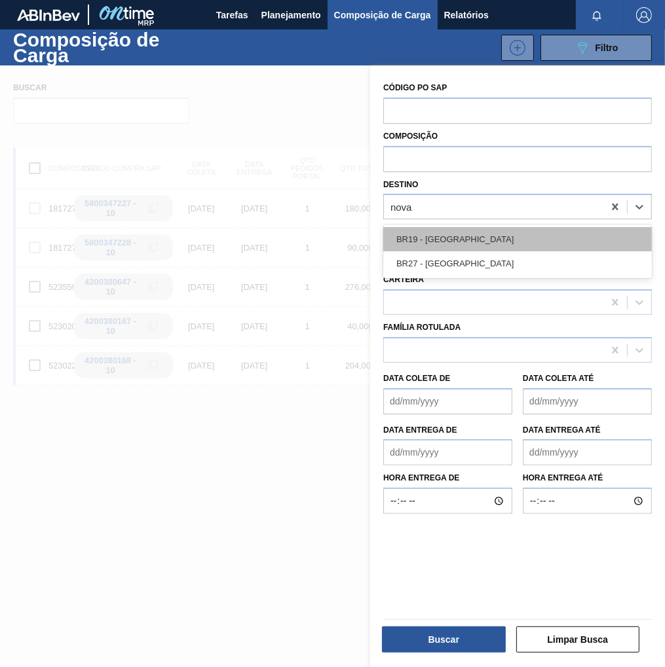
click at [498, 246] on div "BR19 - [GEOGRAPHIC_DATA]" at bounding box center [517, 239] width 269 height 24
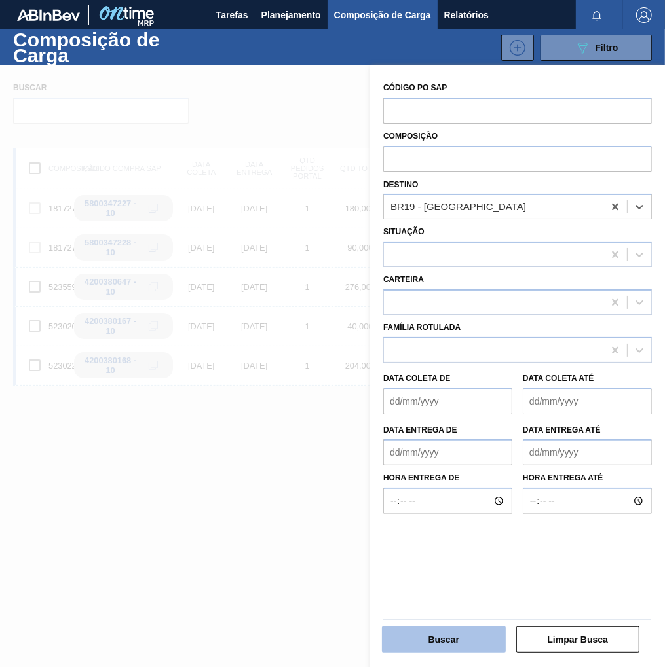
click at [414, 641] on button "Buscar" at bounding box center [444, 640] width 124 height 26
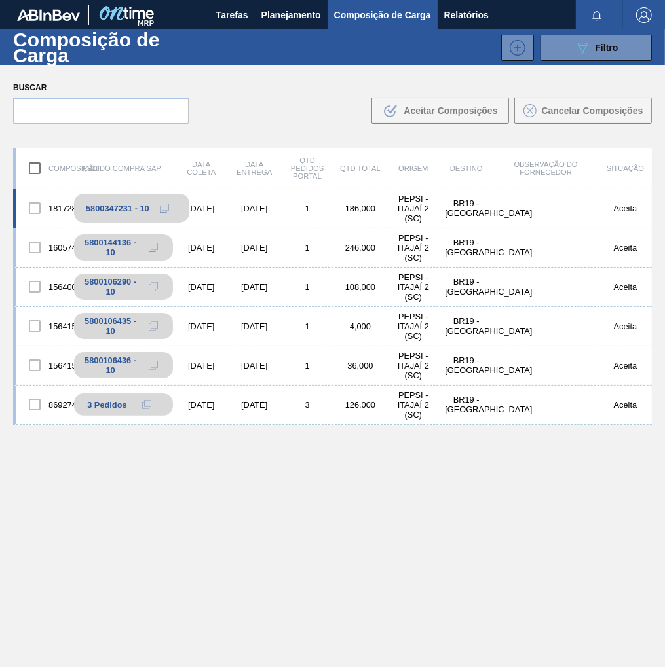
click at [167, 207] on icon at bounding box center [164, 208] width 9 height 9
click at [293, 24] on button "Planejamento" at bounding box center [291, 14] width 73 height 29
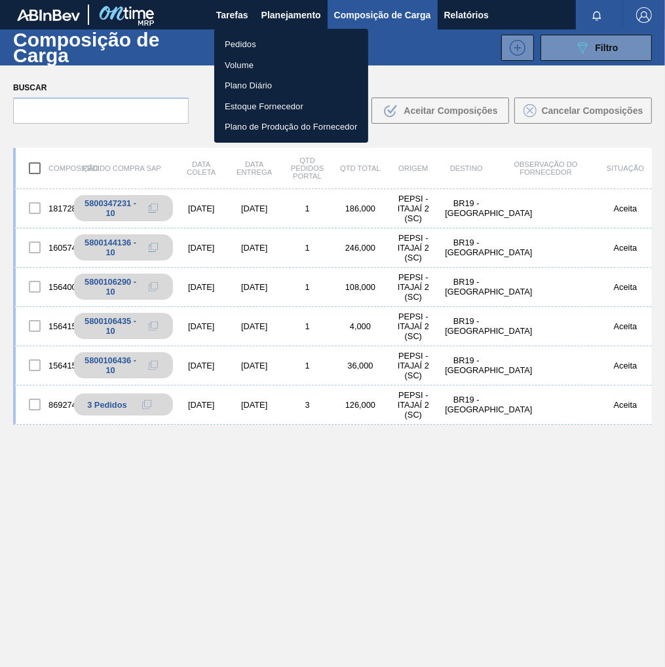
click at [258, 40] on li "Pedidos" at bounding box center [291, 44] width 154 height 21
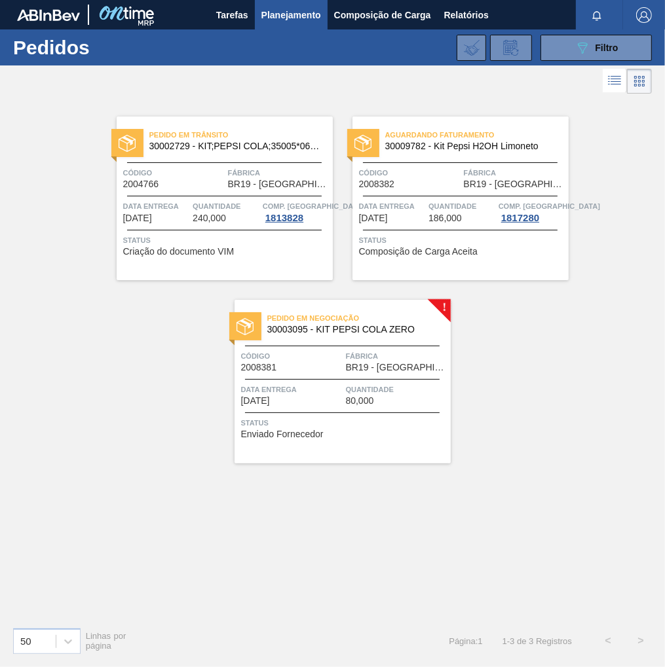
click at [375, 383] on span "Quantidade" at bounding box center [397, 389] width 102 height 13
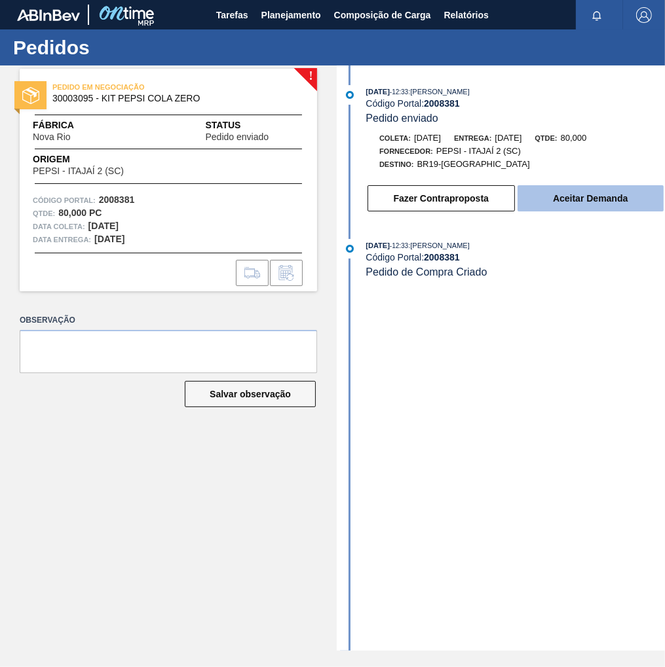
click at [578, 191] on button "Aceitar Demanda" at bounding box center [590, 198] width 146 height 26
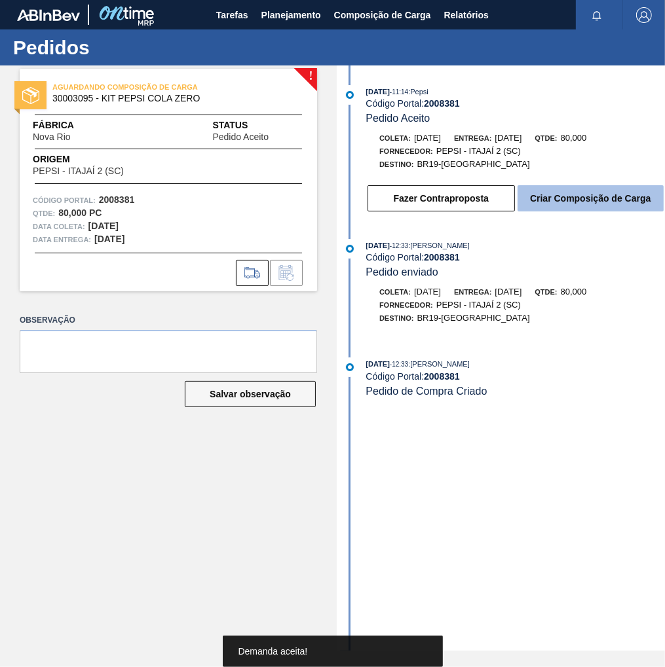
click at [608, 198] on button "Criar Composição de Carga" at bounding box center [590, 198] width 146 height 26
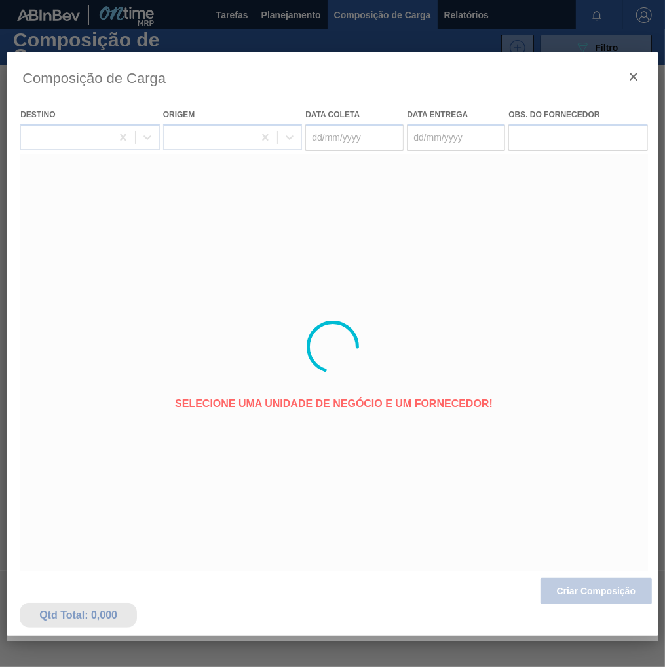
type coleta "[DATE]"
type entrega "[DATE]"
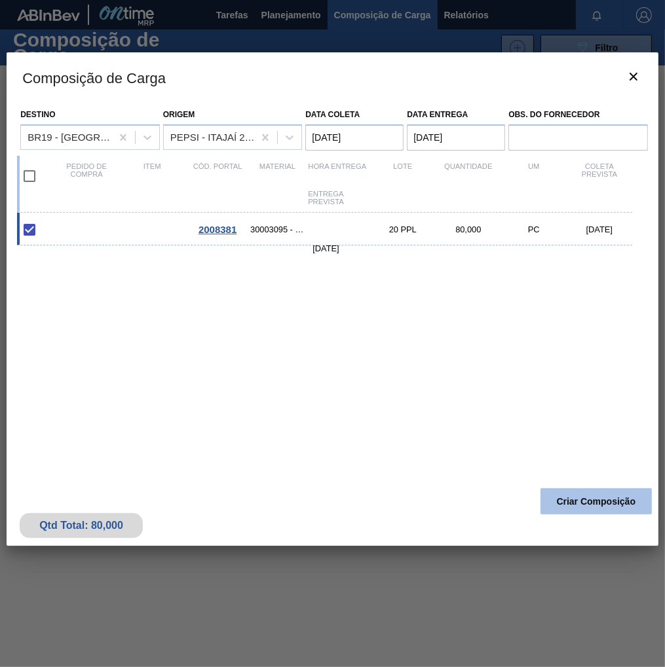
click at [567, 504] on button "Criar Composição" at bounding box center [595, 502] width 111 height 26
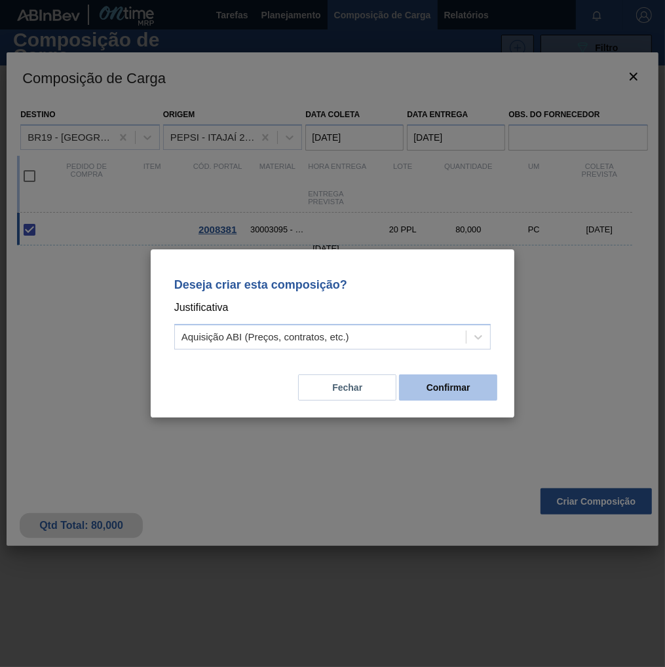
click at [464, 388] on button "Confirmar" at bounding box center [448, 388] width 98 height 26
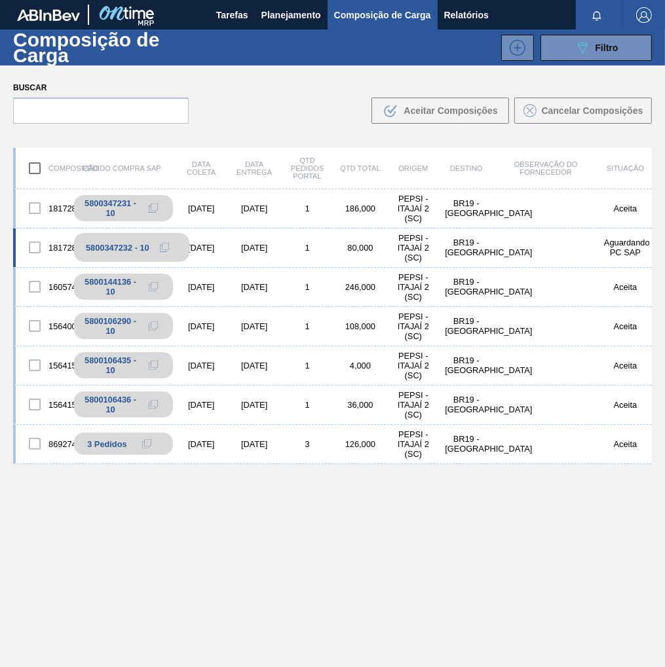
click at [160, 246] on icon at bounding box center [164, 247] width 9 height 9
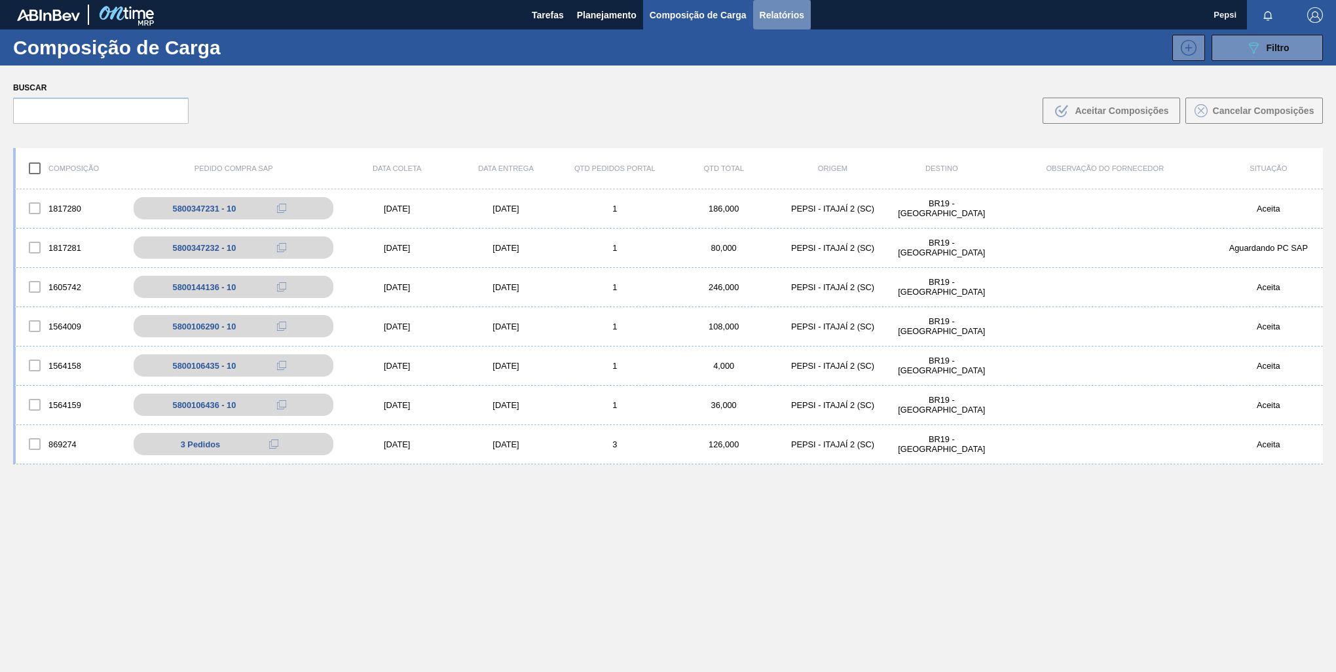
click at [664, 18] on span "Relatórios" at bounding box center [782, 15] width 45 height 16
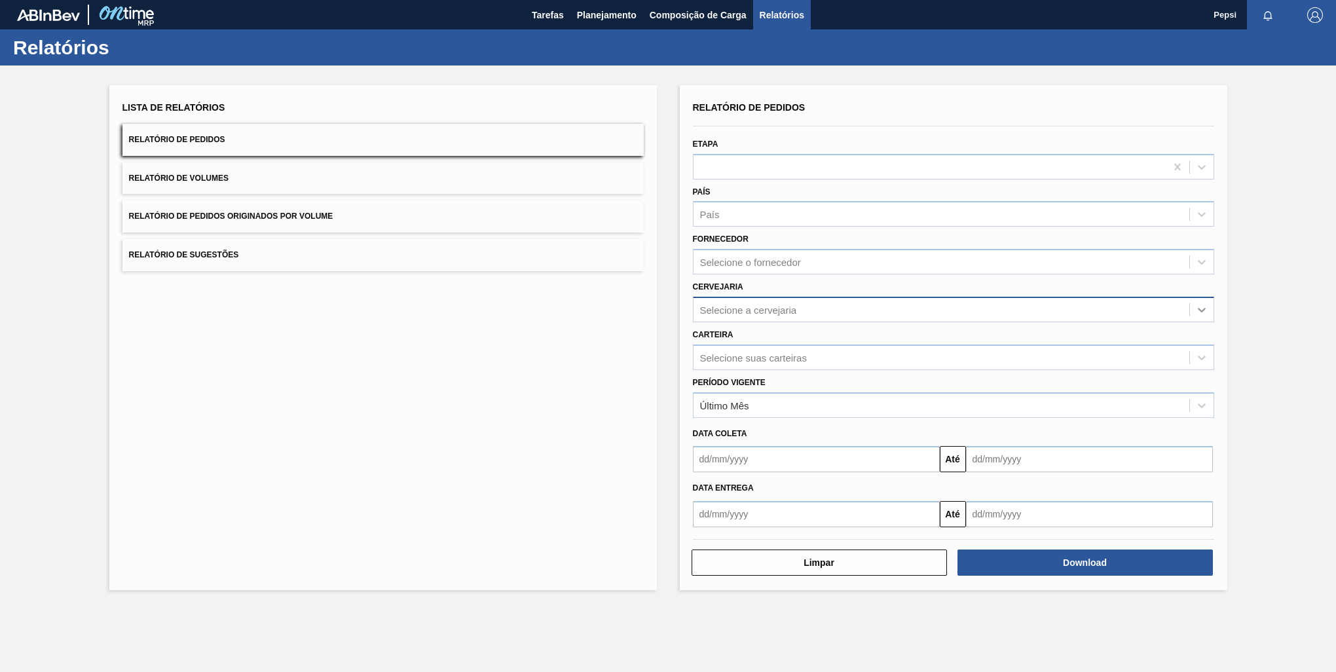
click at [664, 310] on icon at bounding box center [1201, 309] width 13 height 13
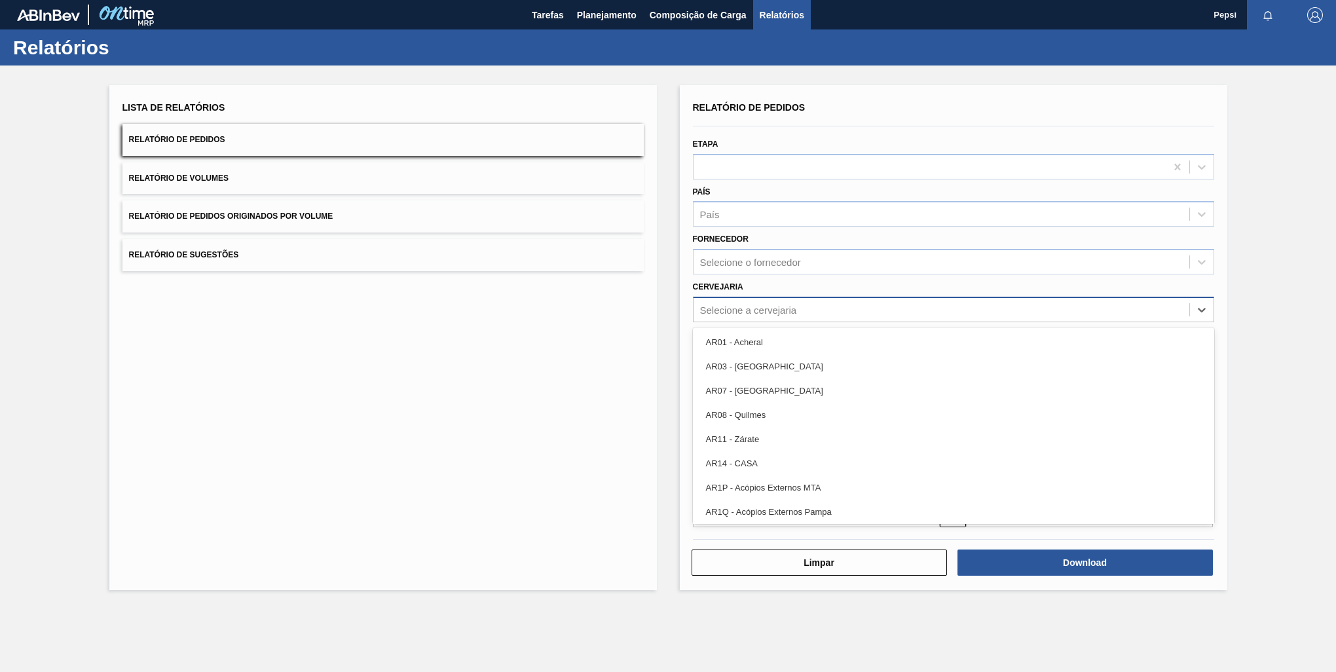
click at [664, 300] on div "Selecione a cervejaria" at bounding box center [942, 309] width 496 height 19
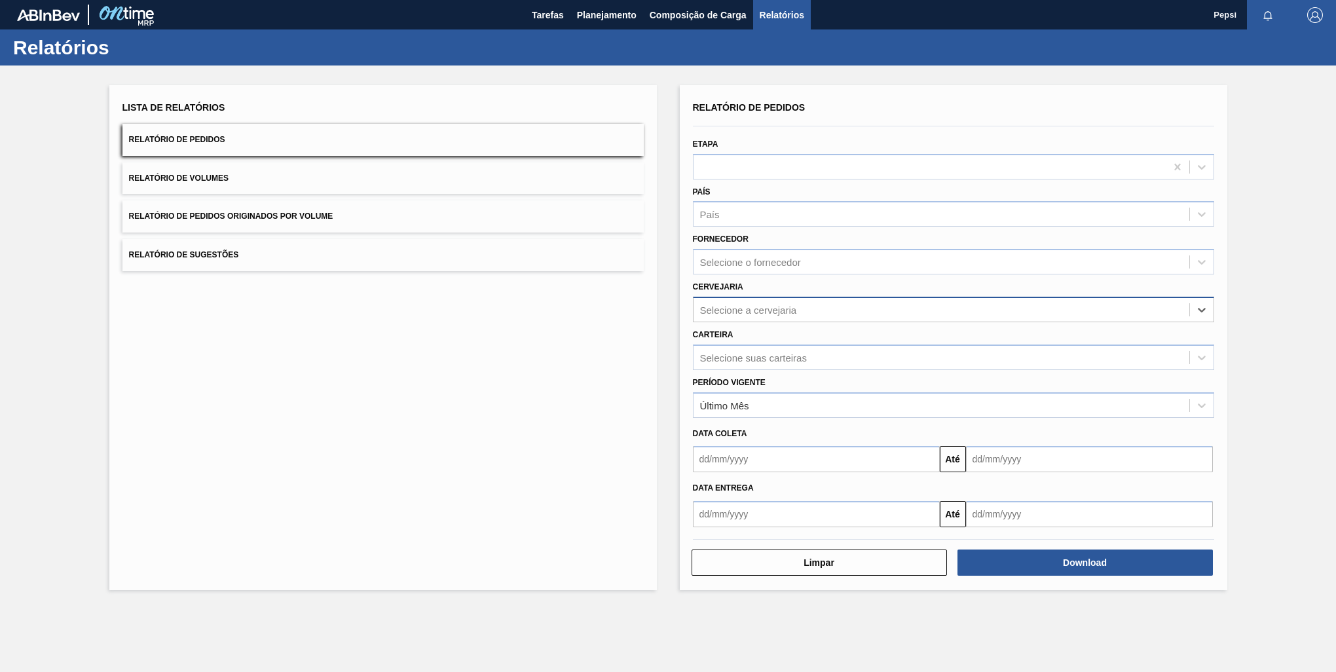
click at [664, 300] on div "Selecione a cervejaria" at bounding box center [942, 309] width 496 height 19
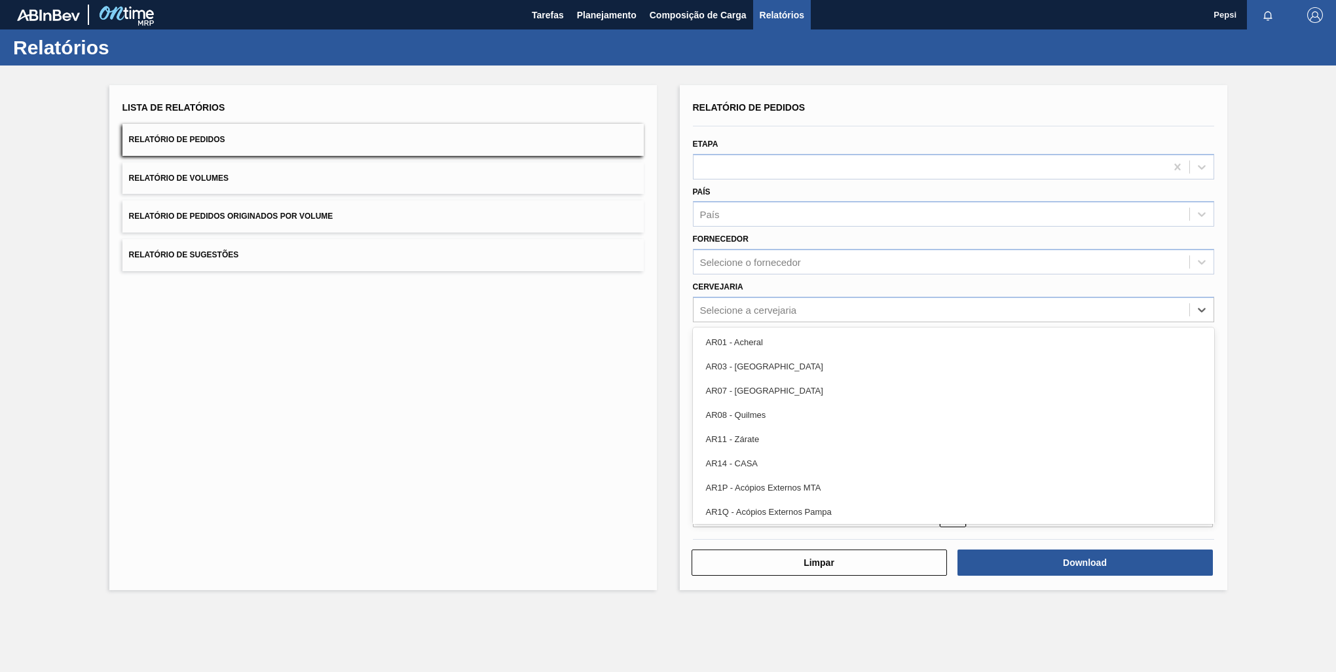
click at [664, 326] on div "Lista de Relatórios Relatório de Pedidos Relatório de Volumes Relatório de Pedi…" at bounding box center [668, 335] width 1336 height 541
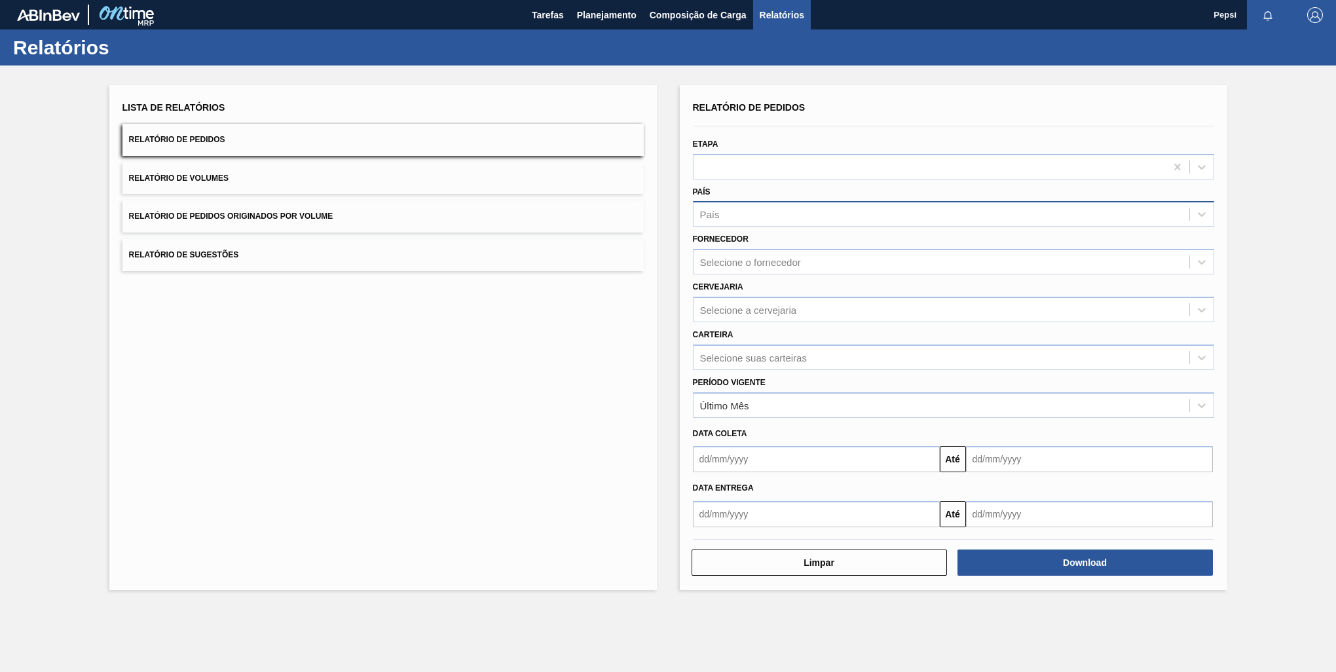
click at [664, 216] on div "País" at bounding box center [710, 214] width 20 height 11
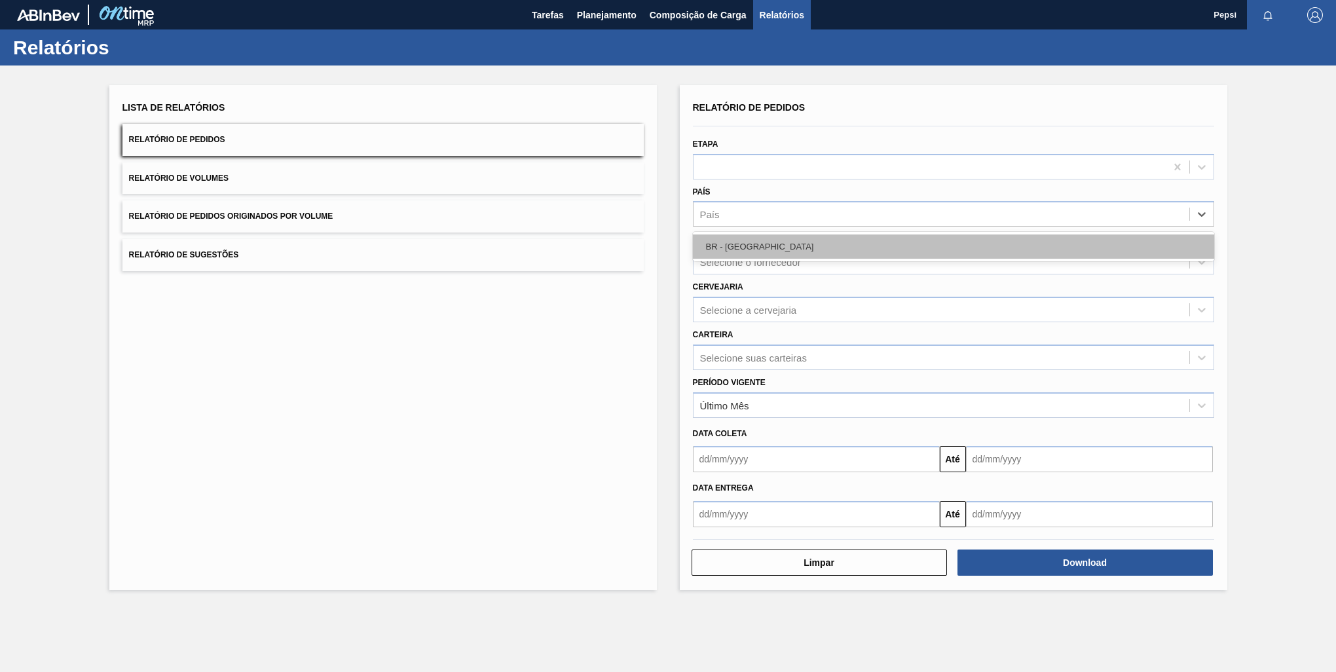
click at [664, 244] on div "BR - [GEOGRAPHIC_DATA]" at bounding box center [953, 246] width 521 height 24
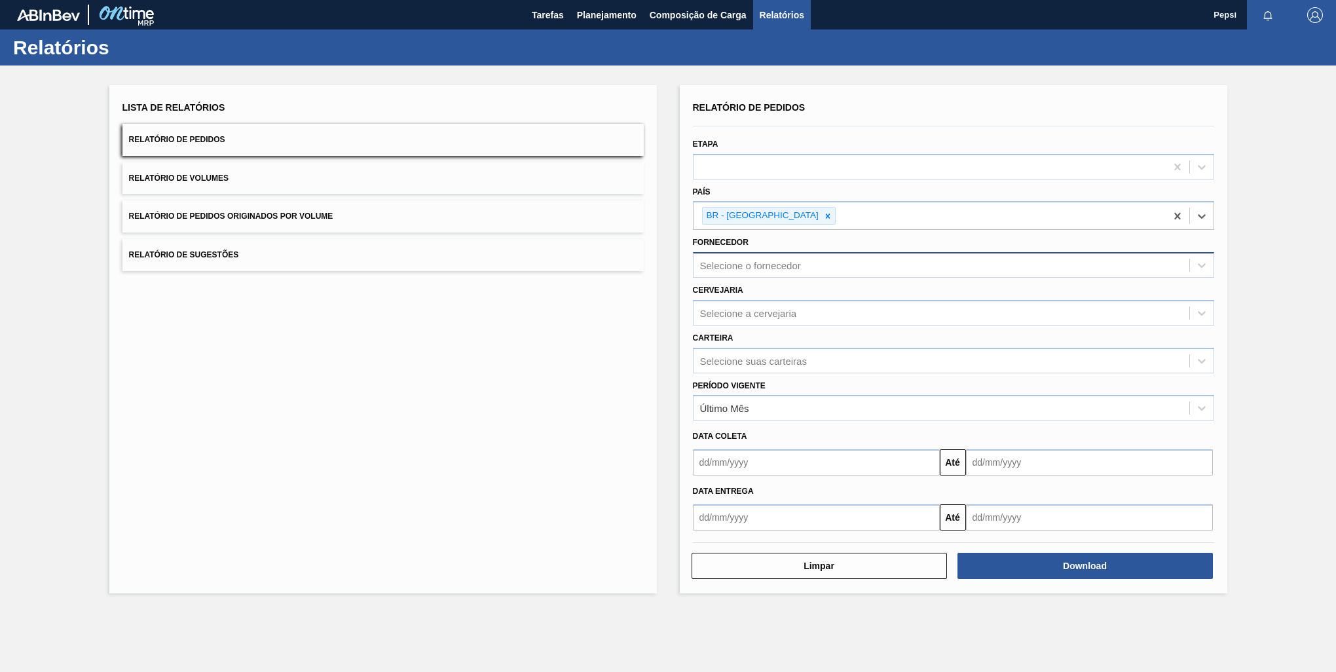
click at [664, 259] on div "Selecione o fornecedor" at bounding box center [942, 265] width 496 height 19
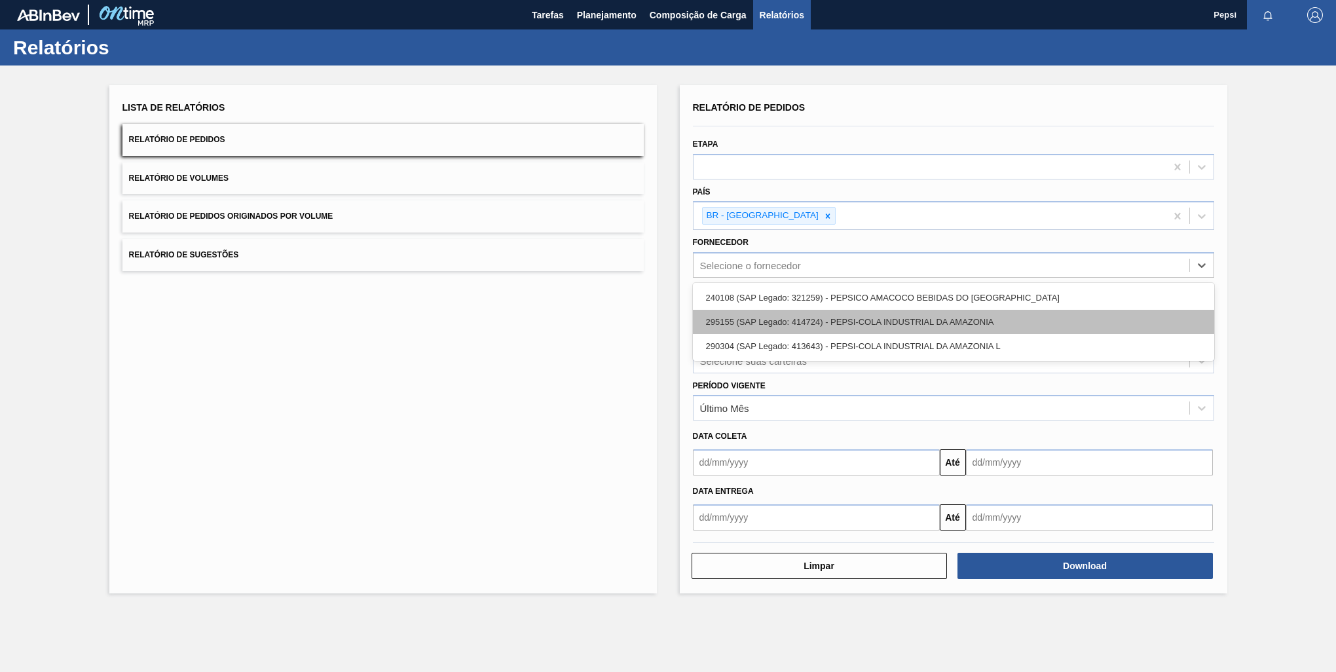
click at [664, 313] on div "295155 (SAP Legado: 414724) - PEPSI-COLA INDUSTRIAL DA AMAZONIA" at bounding box center [953, 322] width 521 height 24
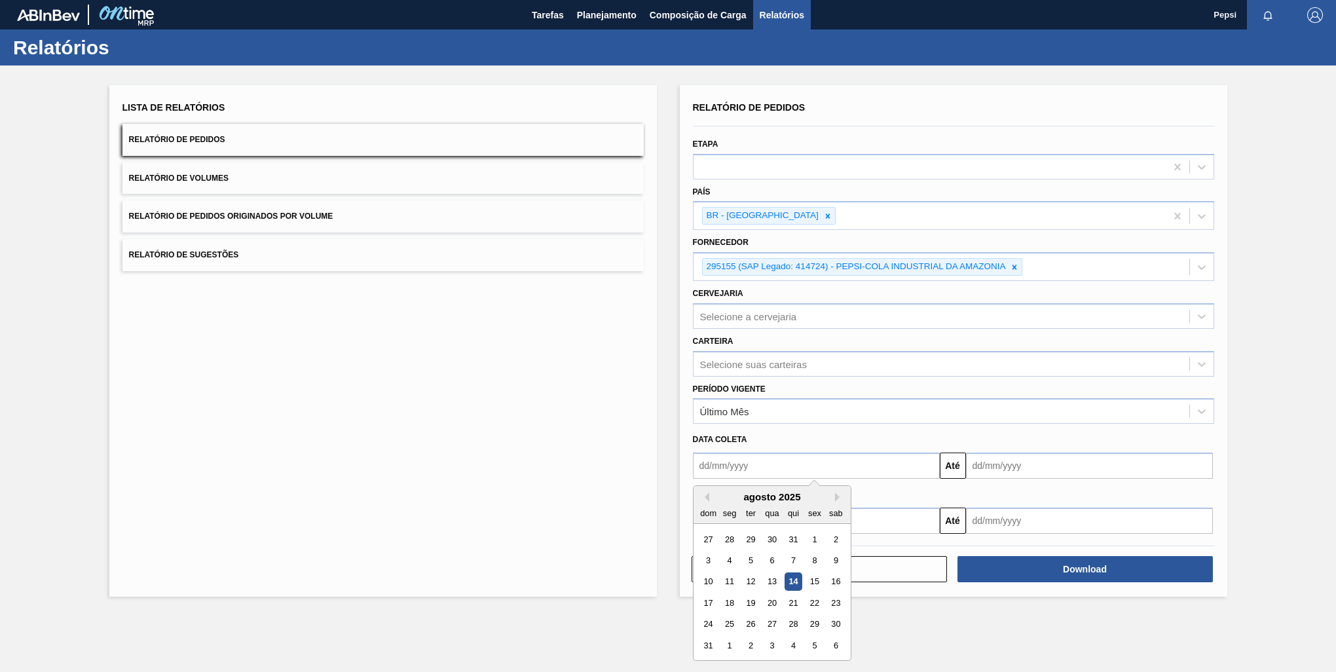
click at [664, 462] on input "text" at bounding box center [816, 466] width 247 height 26
click at [664, 556] on div "7" at bounding box center [793, 560] width 18 height 18
type input "[DATE]"
click at [664, 458] on input "text" at bounding box center [1089, 466] width 247 height 26
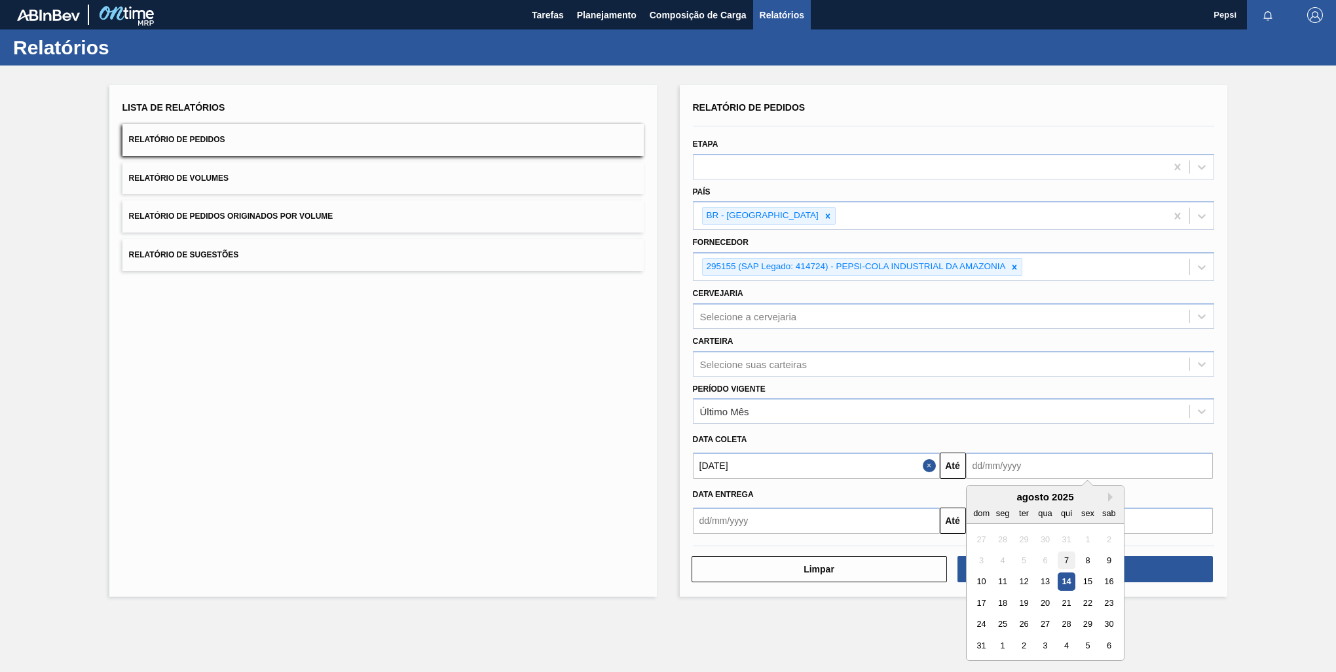
click at [664, 554] on div "7" at bounding box center [1066, 560] width 18 height 18
type input "[DATE]"
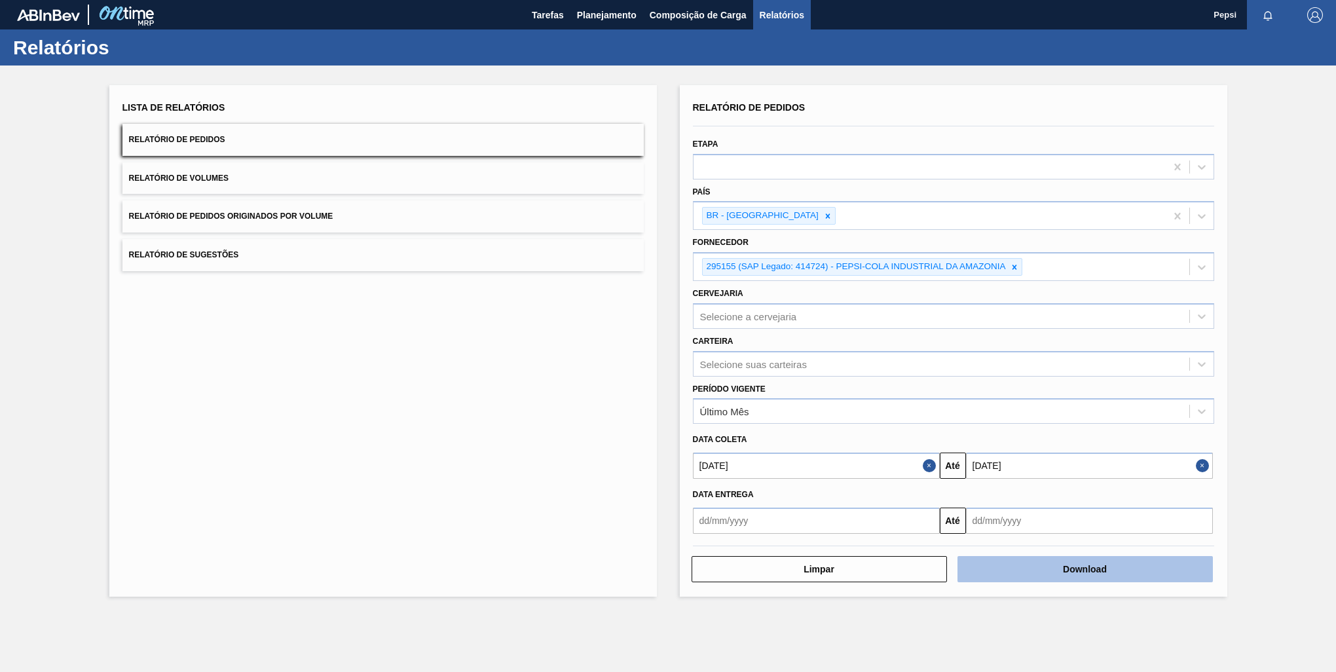
click at [664, 570] on button "Download" at bounding box center [1085, 569] width 255 height 26
